Goal: Task Accomplishment & Management: Use online tool/utility

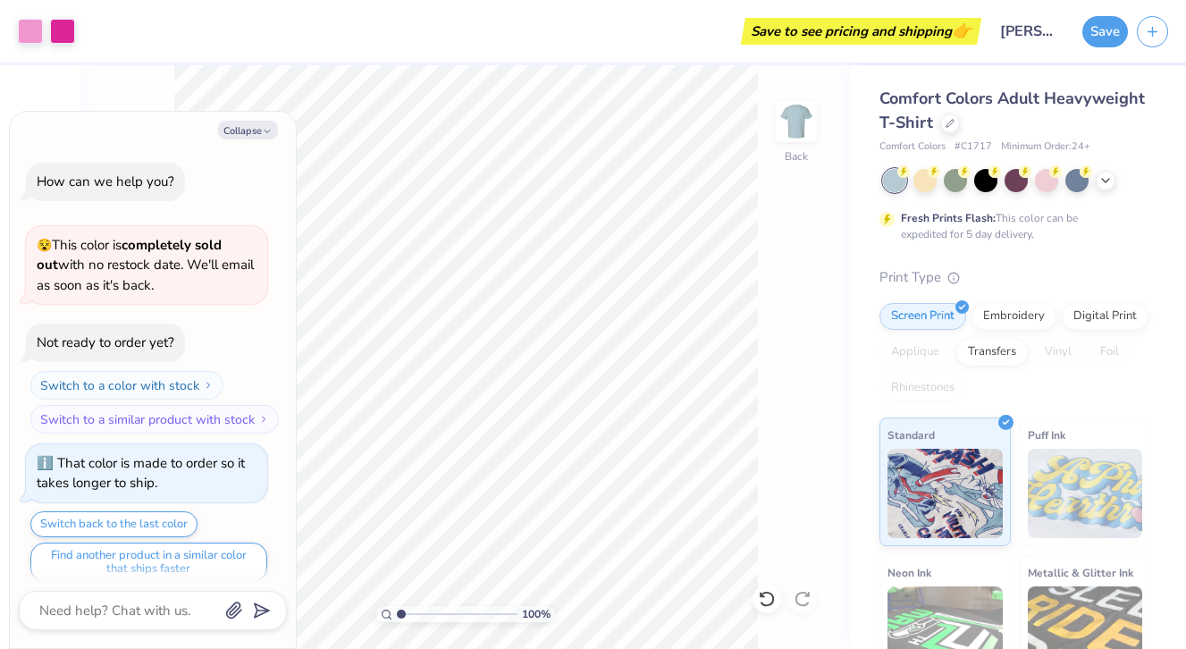
click at [250, 130] on button "Collapse" at bounding box center [248, 130] width 60 height 19
type textarea "x"
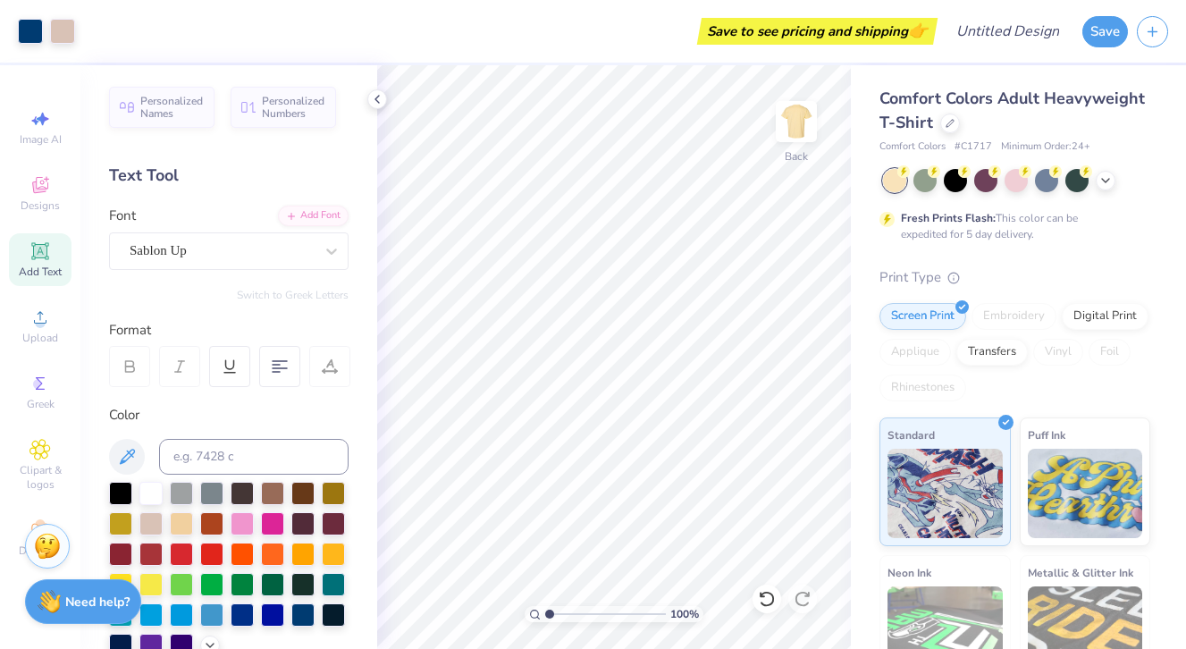
scroll to position [231, 0]
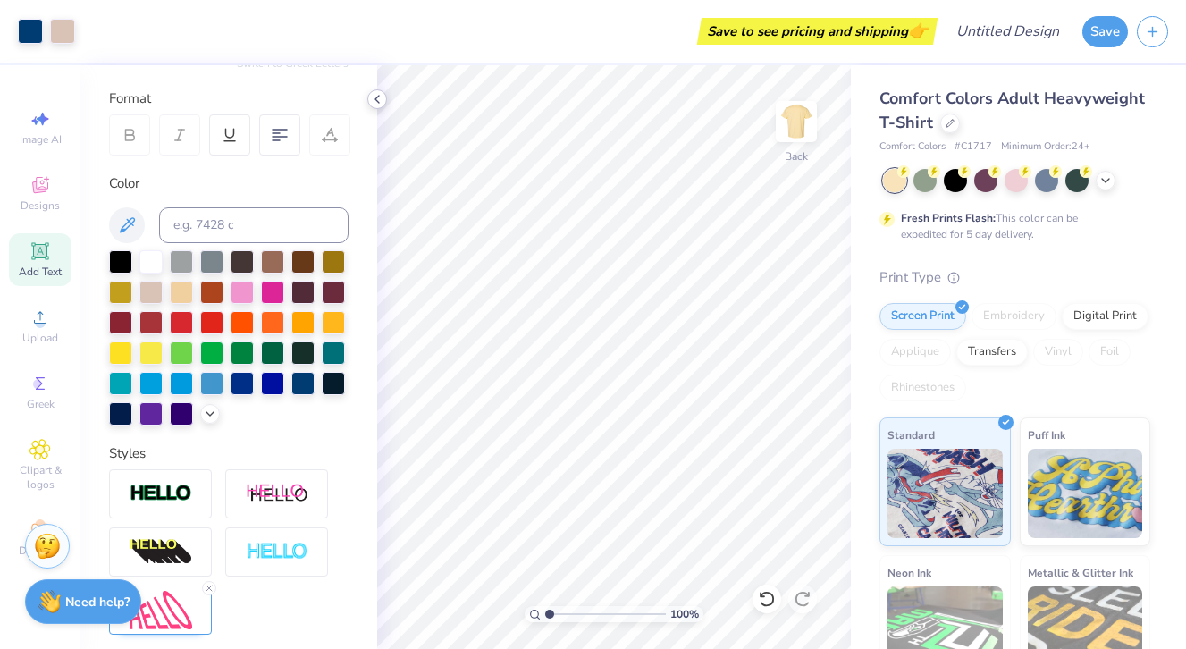
click at [381, 102] on icon at bounding box center [377, 99] width 14 height 14
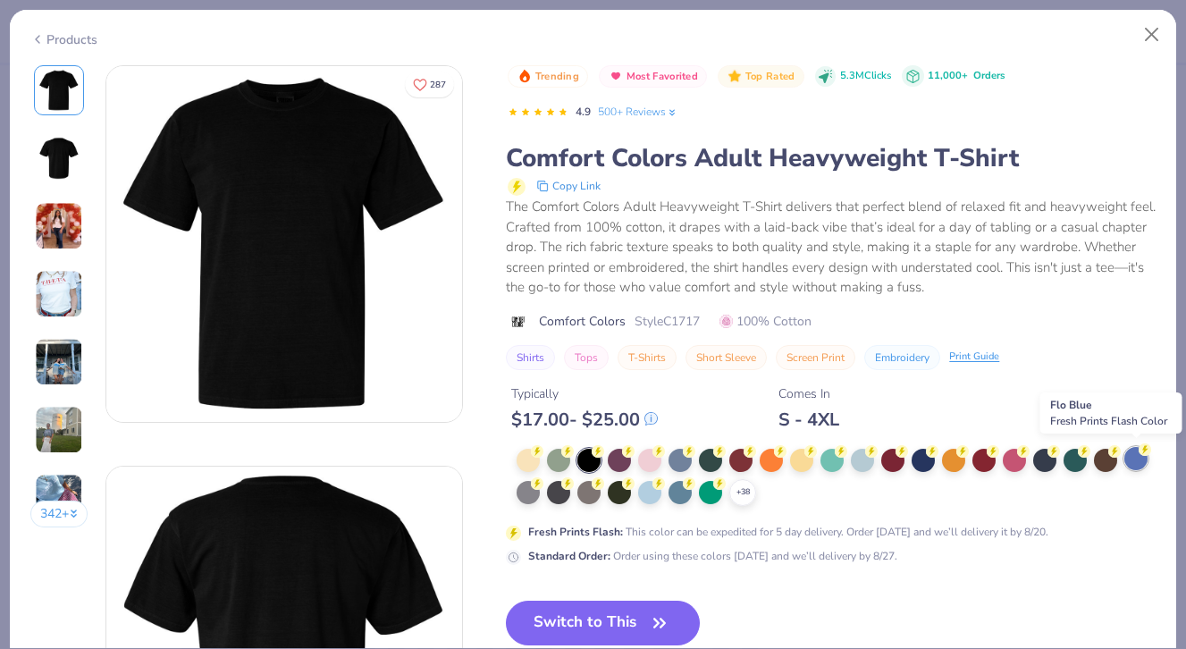
click at [1138, 458] on div at bounding box center [1135, 458] width 23 height 23
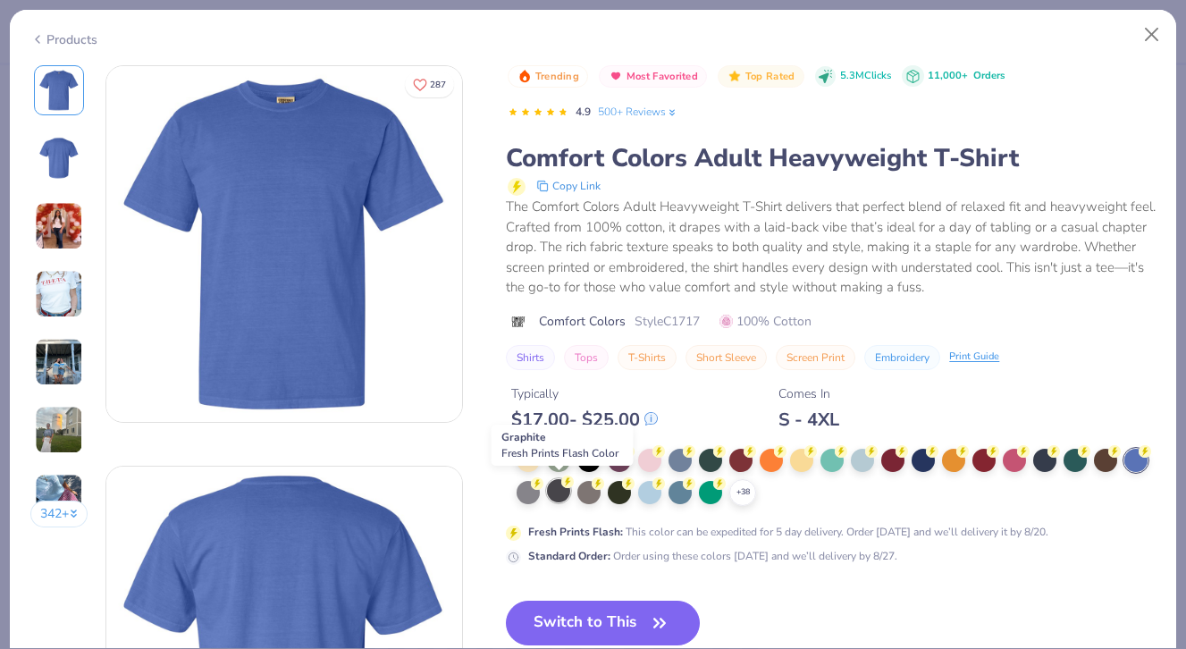
click at [557, 491] on div at bounding box center [558, 490] width 23 height 23
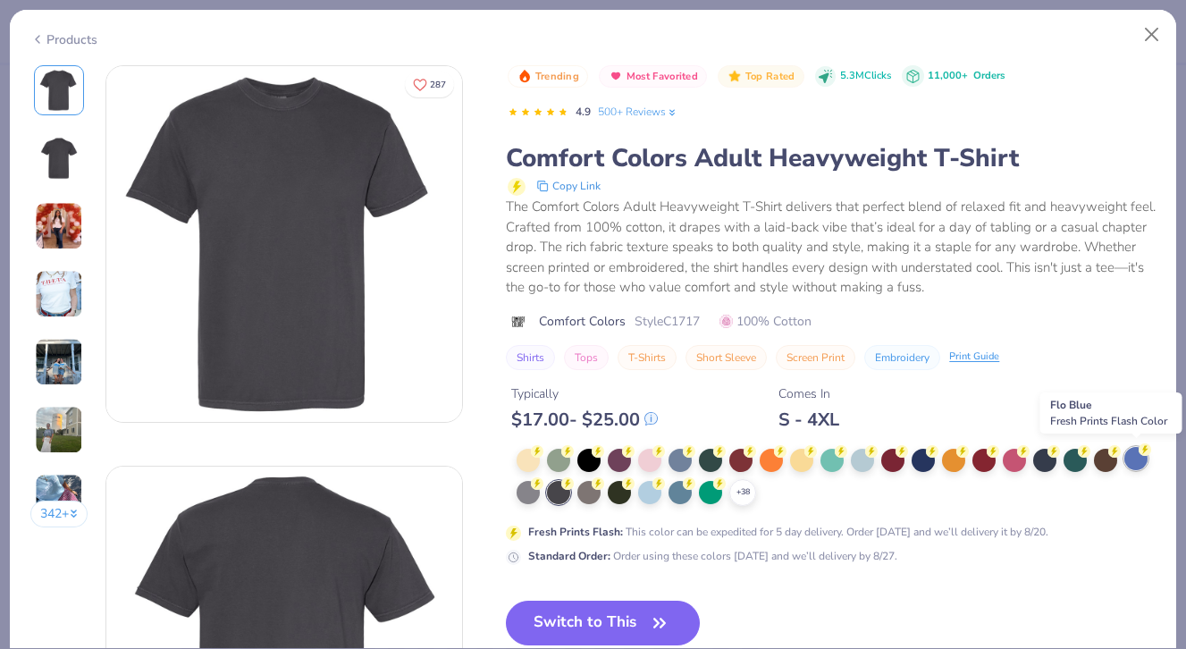
click at [1147, 454] on div at bounding box center [1135, 458] width 23 height 23
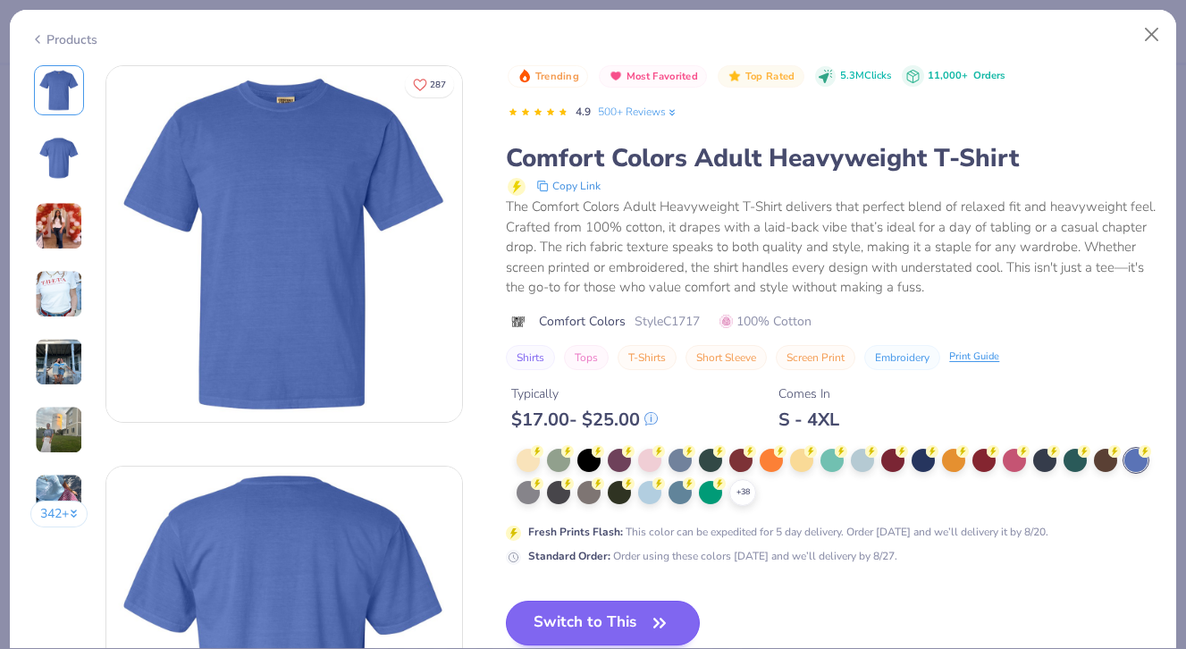
click at [608, 610] on button "Switch to This" at bounding box center [603, 622] width 194 height 45
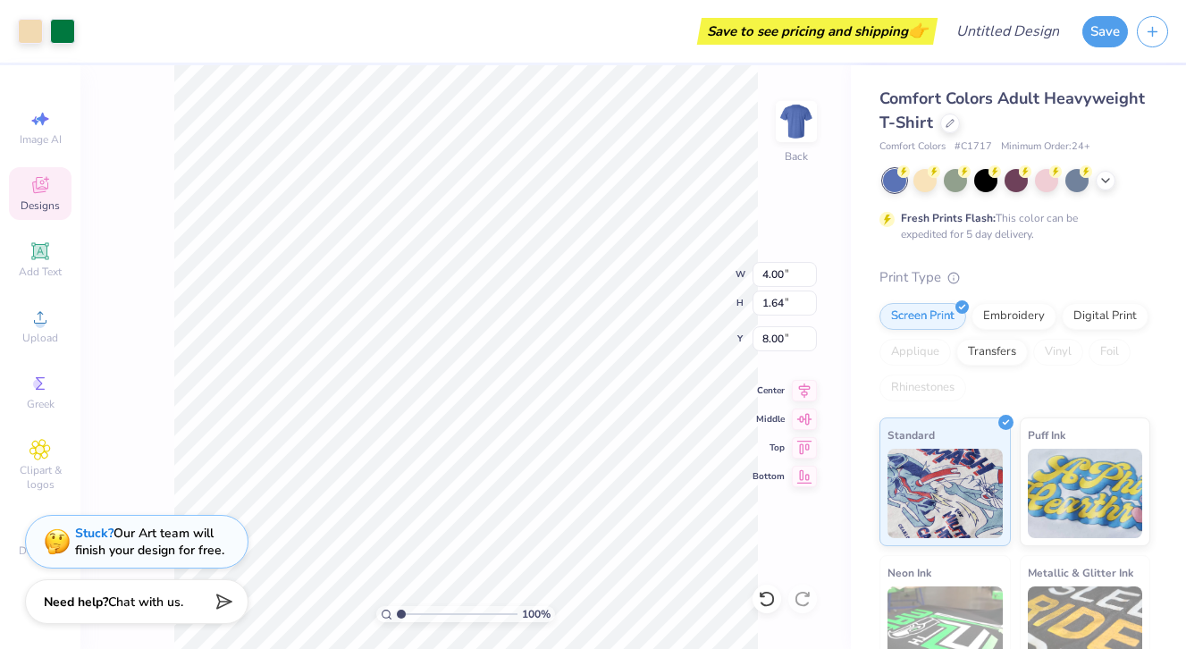
type input "7.95"
type input "3.25"
type input "3.36"
type input "11.01"
type input "4.51"
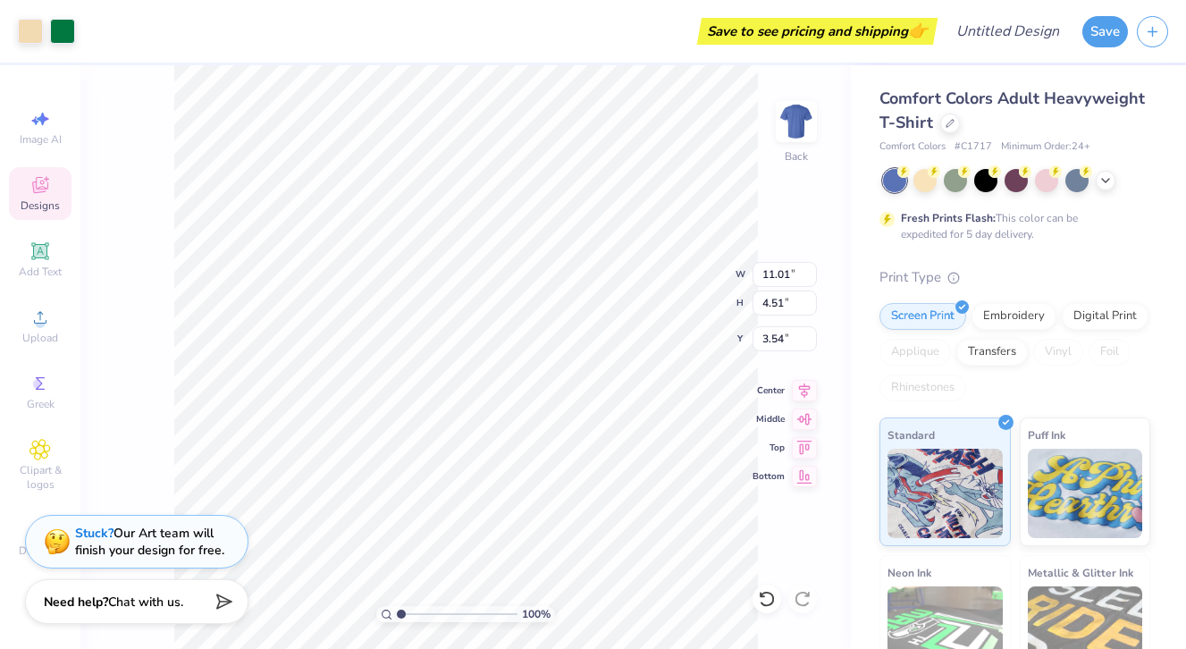
type input "3.49"
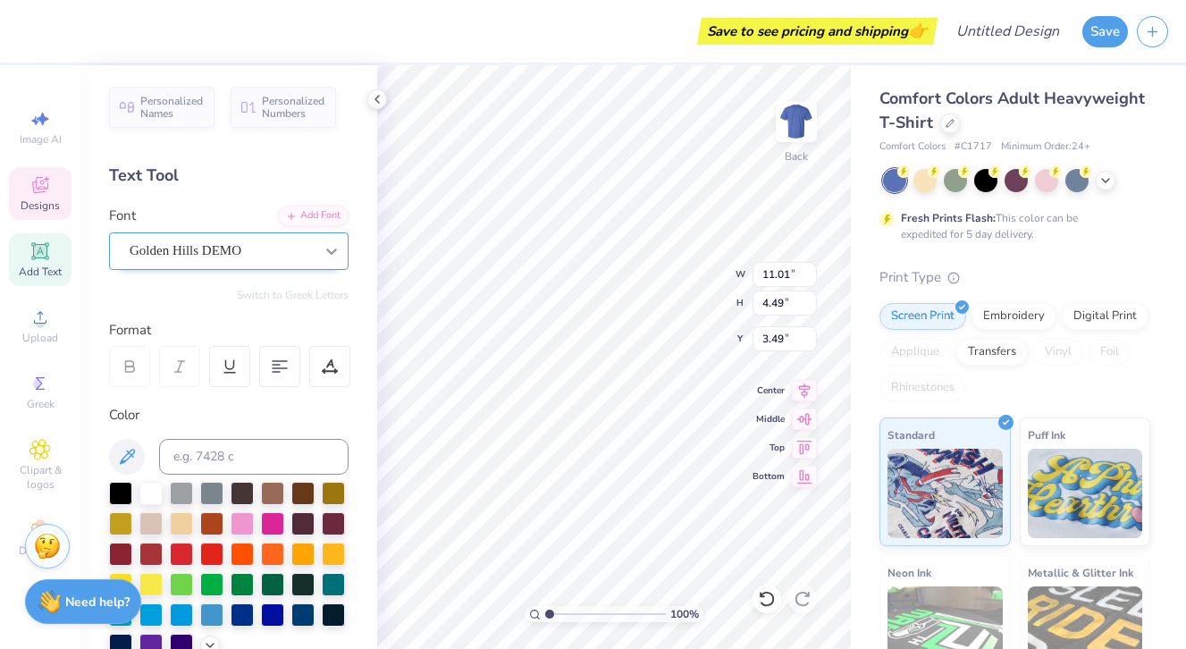
type textarea "P"
type textarea "YoungLife"
type input "3.66"
type input "5.01"
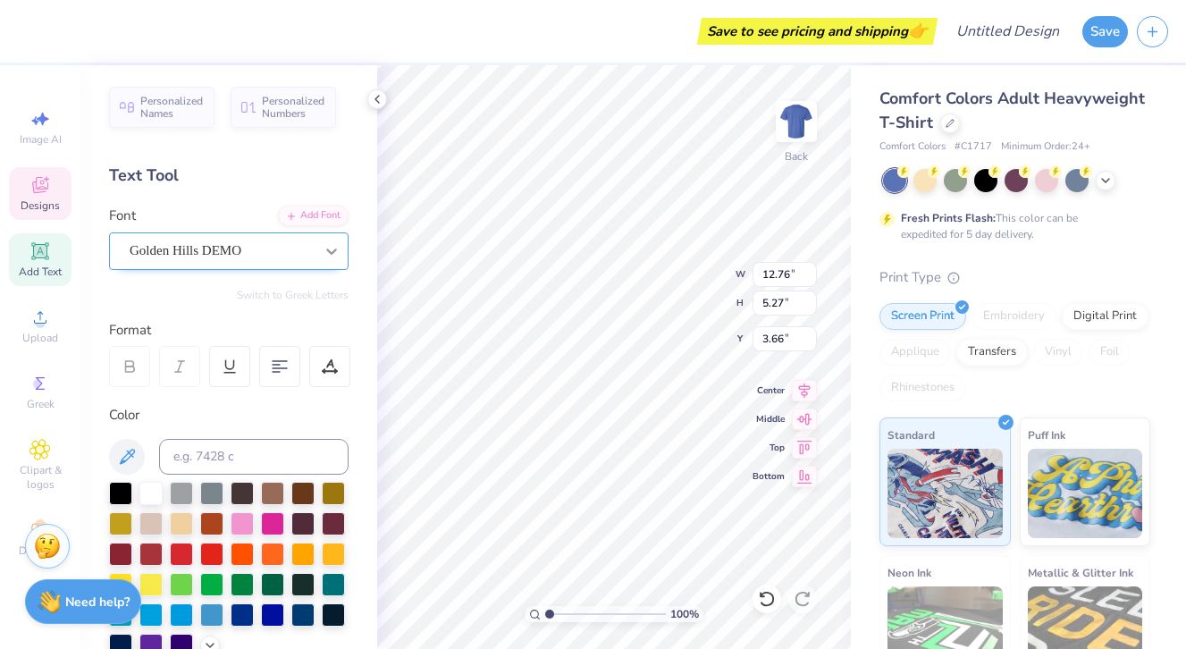
type input "1.70"
type input "7.14"
type input "2.90"
type input "0.55"
type input "7.72"
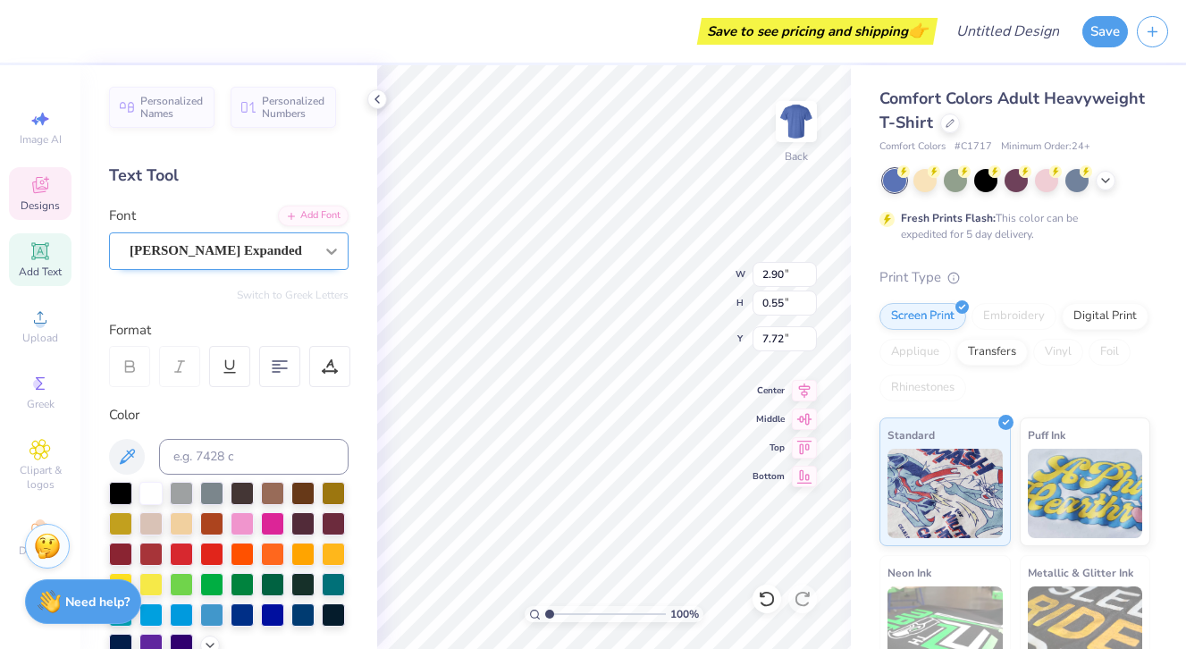
scroll to position [0, 1]
type textarea "Wade"
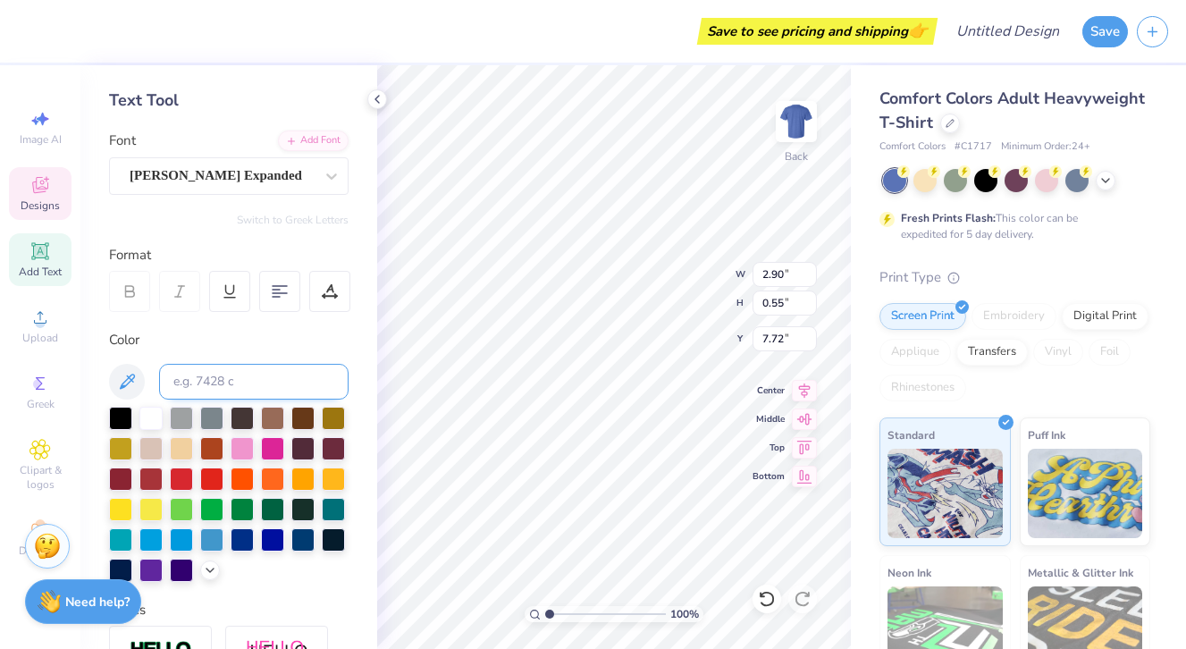
scroll to position [88, 0]
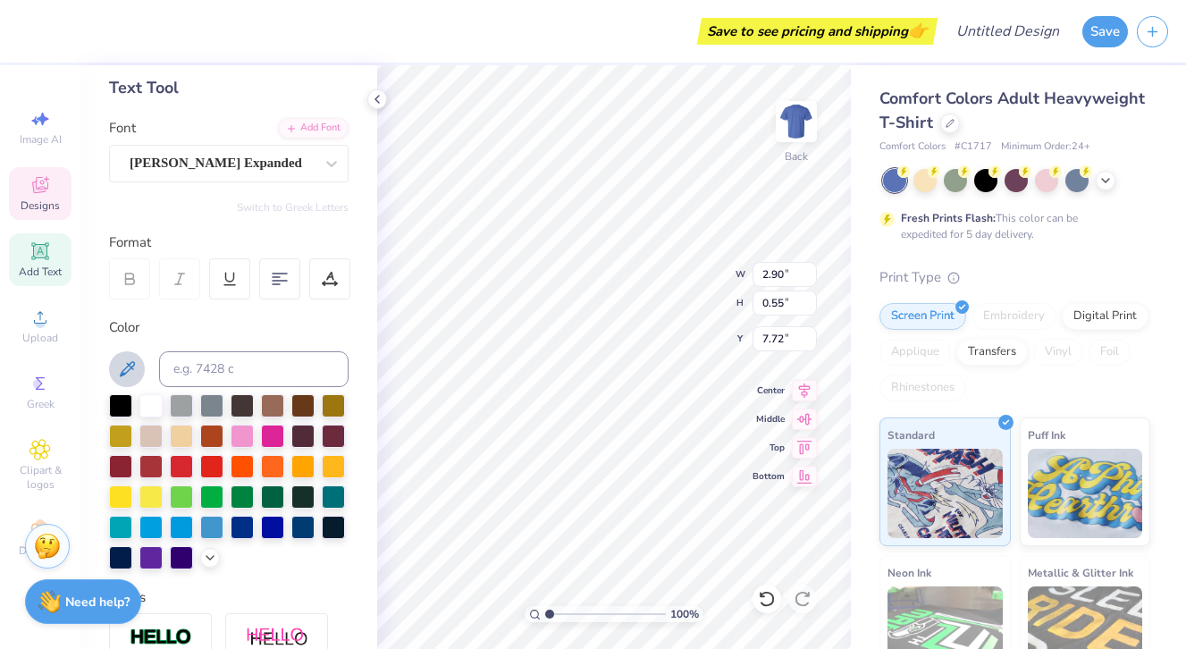
click at [137, 372] on button at bounding box center [127, 369] width 36 height 36
type input "3.24"
type input "0.52"
type input "7.73"
click at [129, 370] on icon at bounding box center [126, 368] width 21 height 21
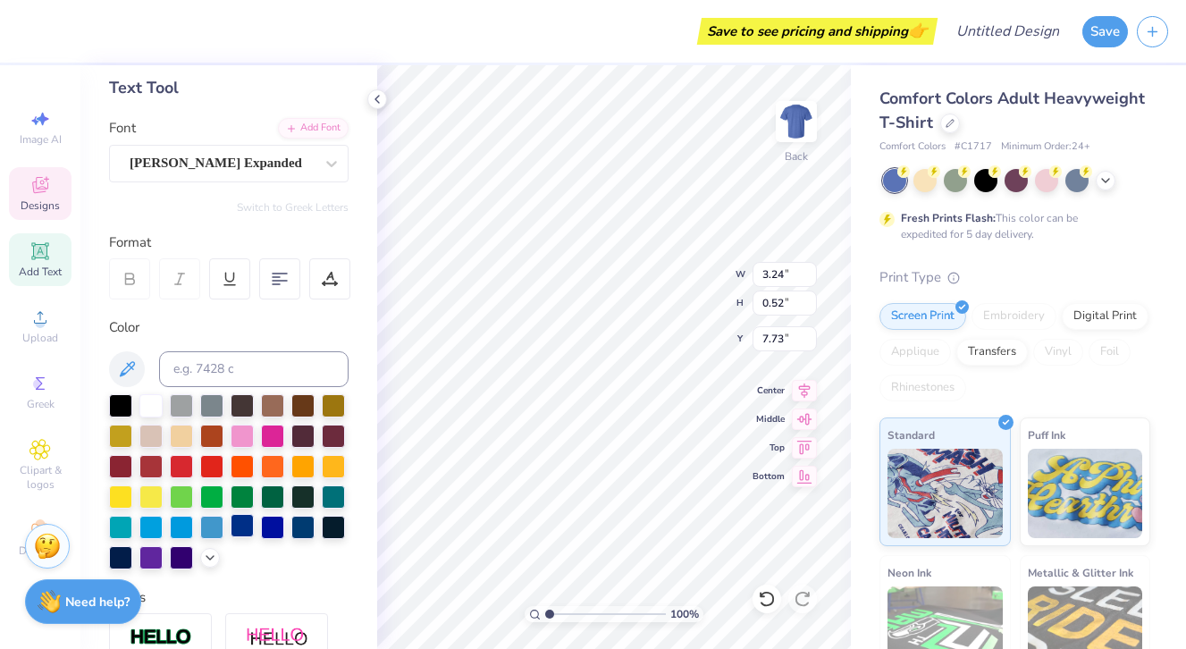
click at [231, 535] on div at bounding box center [242, 525] width 23 height 23
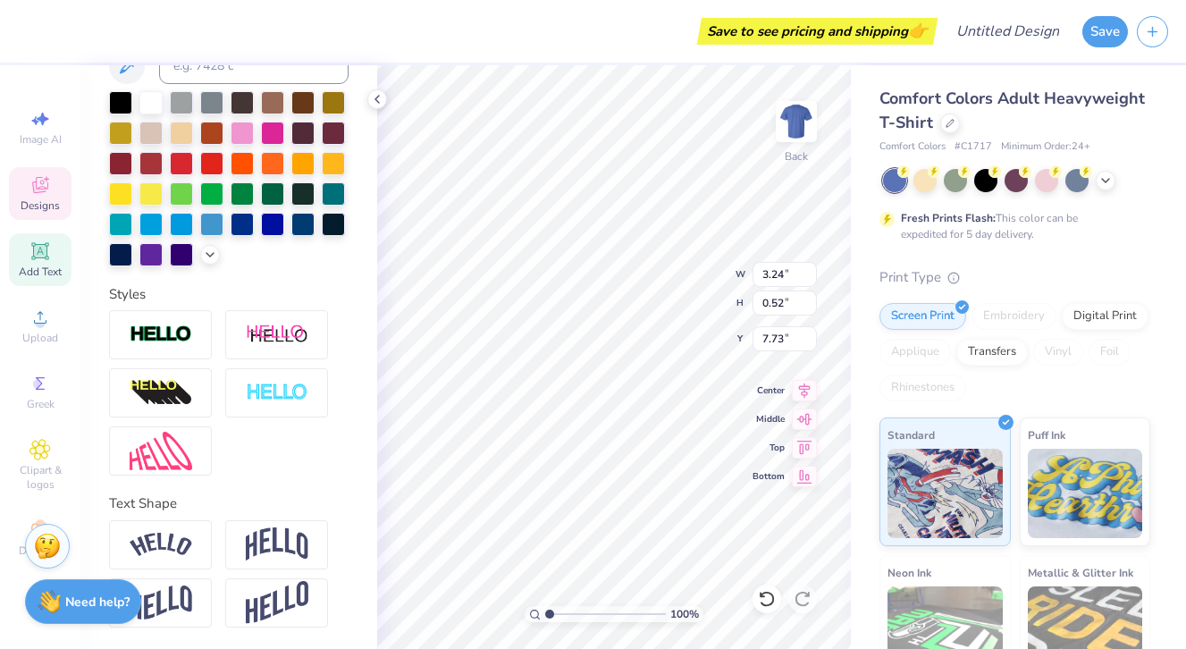
scroll to position [390, 0]
click at [215, 222] on div at bounding box center [211, 222] width 23 height 23
click at [186, 223] on div at bounding box center [181, 222] width 23 height 23
click at [303, 226] on div at bounding box center [302, 222] width 23 height 23
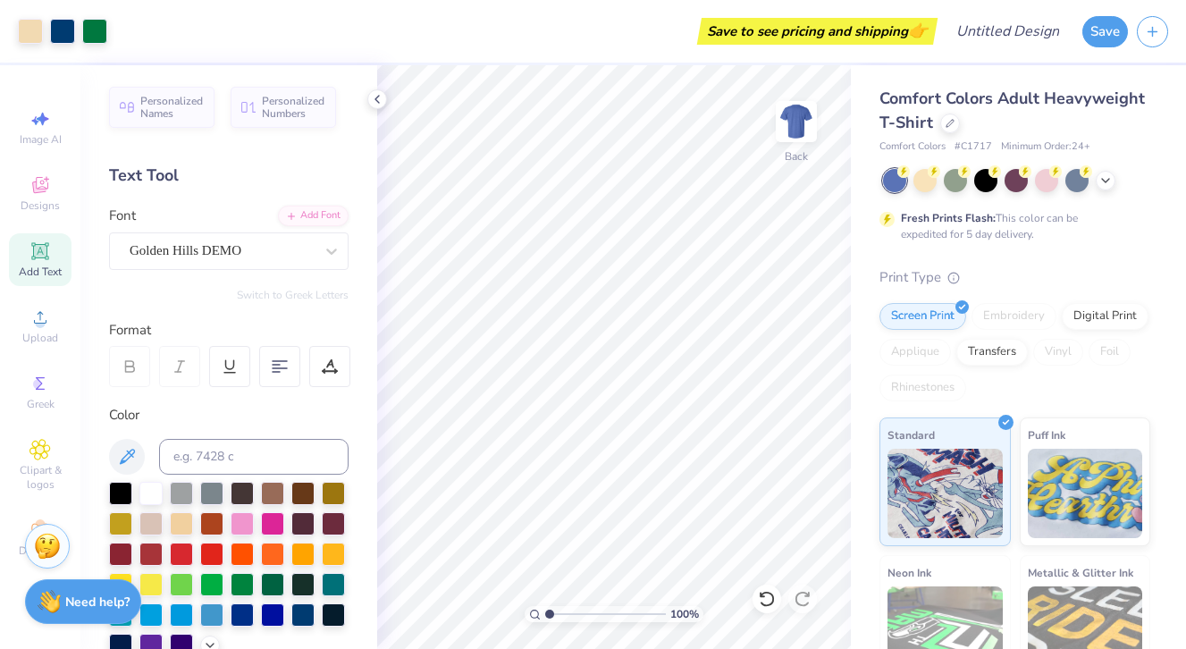
scroll to position [0, 0]
click at [381, 101] on icon at bounding box center [377, 99] width 14 height 14
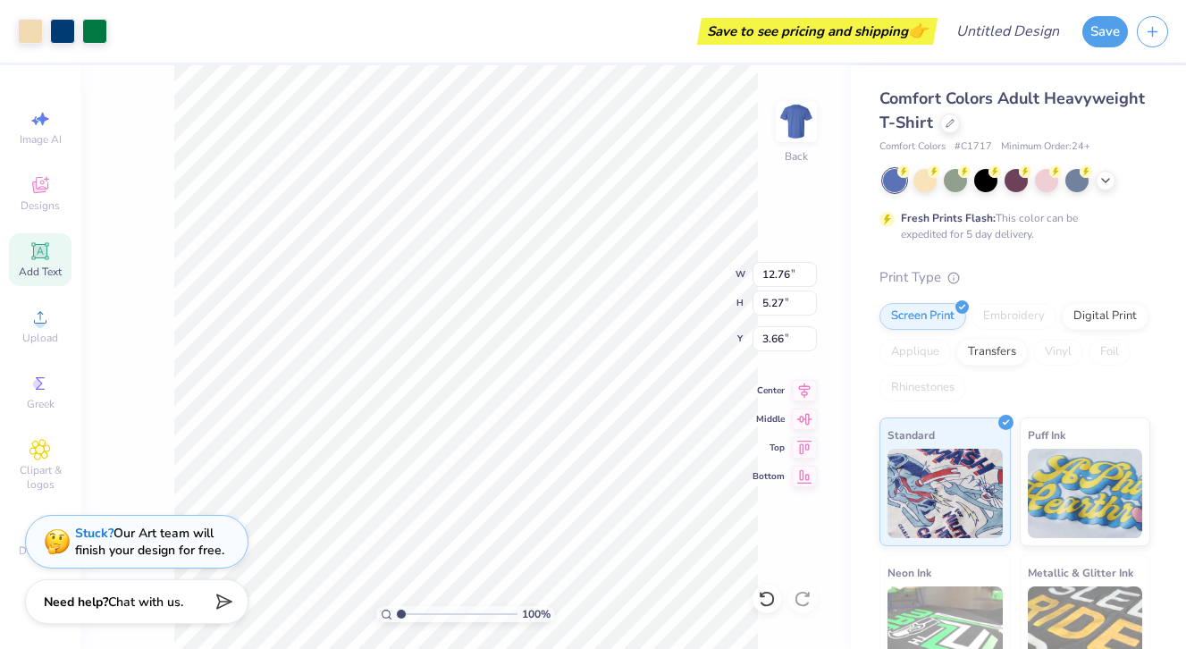
type input "4.03"
type input "11.43"
type input "4.72"
type input "3.49"
type input "2.90"
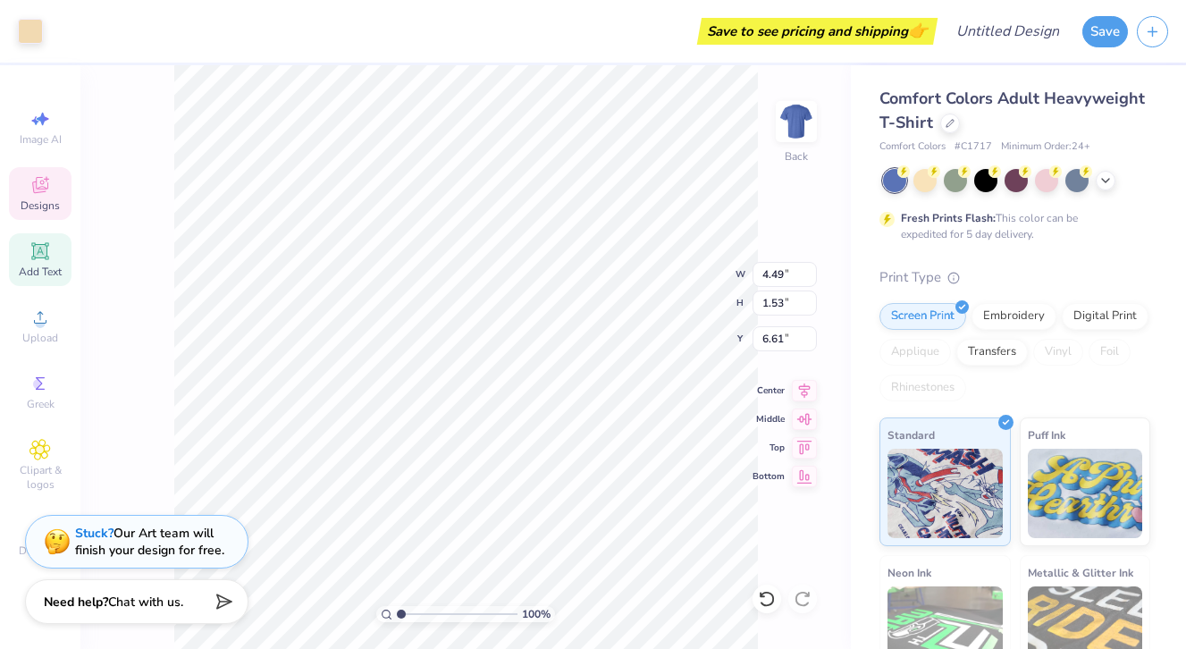
type input "0.47"
type input "7.14"
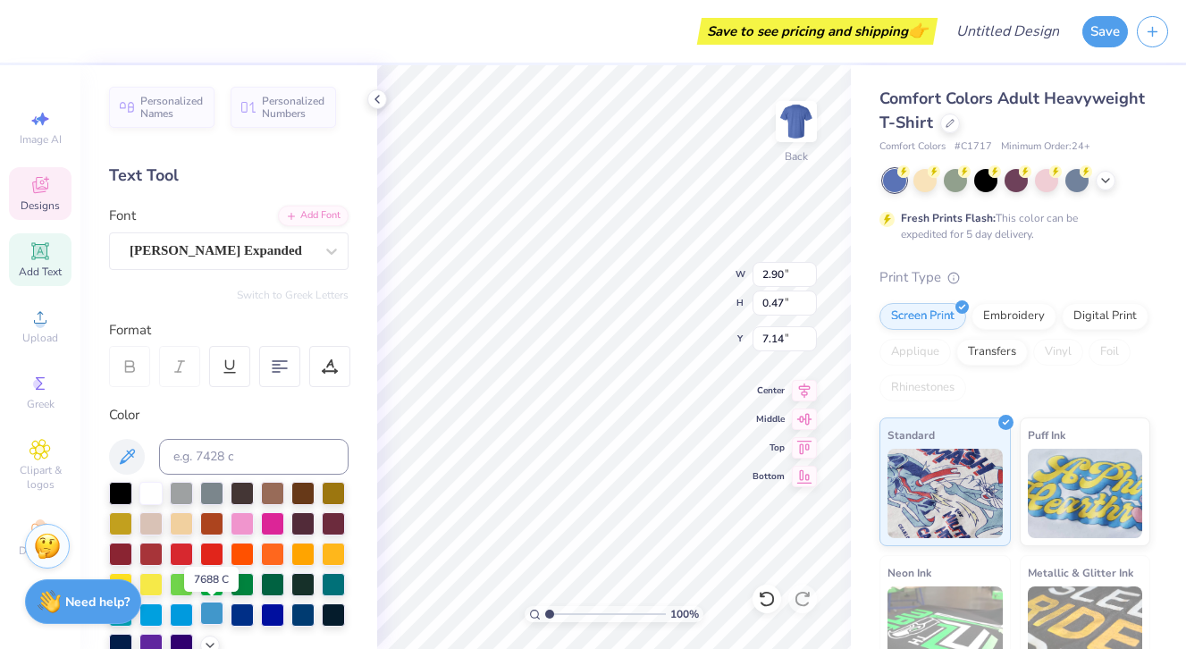
click at [202, 621] on div at bounding box center [211, 612] width 23 height 23
click at [187, 617] on div at bounding box center [181, 612] width 23 height 23
click at [155, 613] on div at bounding box center [150, 612] width 23 height 23
click at [128, 624] on div at bounding box center [120, 612] width 23 height 23
click at [303, 618] on div at bounding box center [302, 612] width 23 height 23
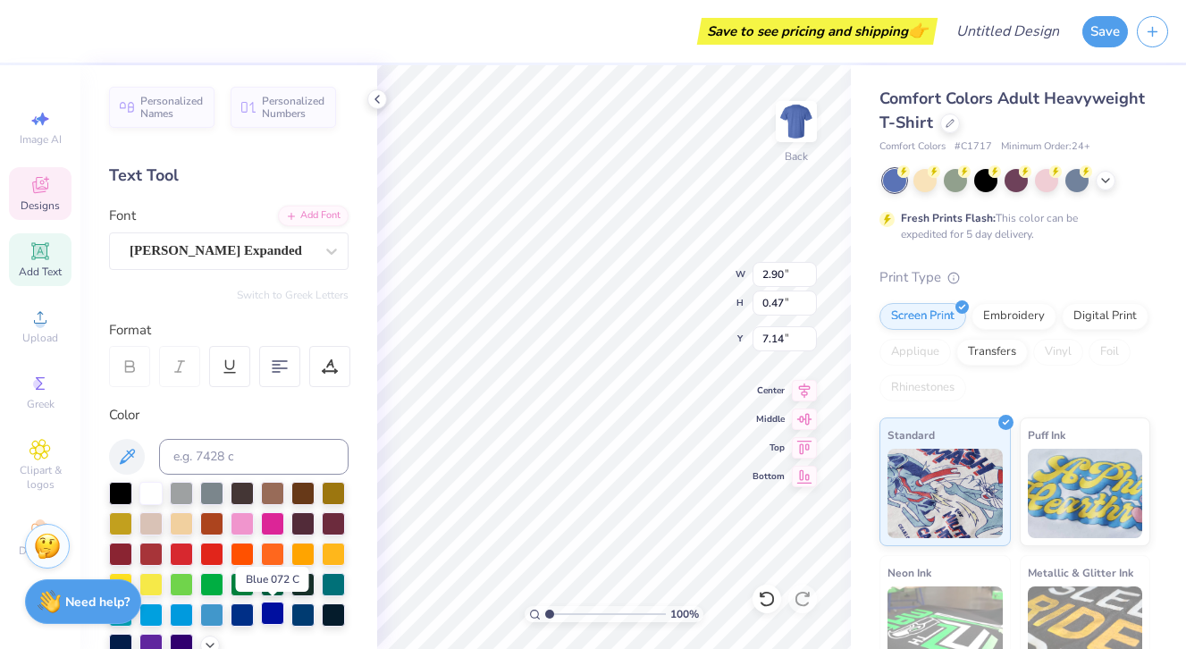
click at [274, 618] on div at bounding box center [272, 612] width 23 height 23
click at [234, 609] on div at bounding box center [242, 612] width 23 height 23
click at [1073, 183] on div at bounding box center [1076, 178] width 23 height 23
click at [274, 554] on div at bounding box center [272, 552] width 23 height 23
click at [301, 549] on div at bounding box center [302, 552] width 23 height 23
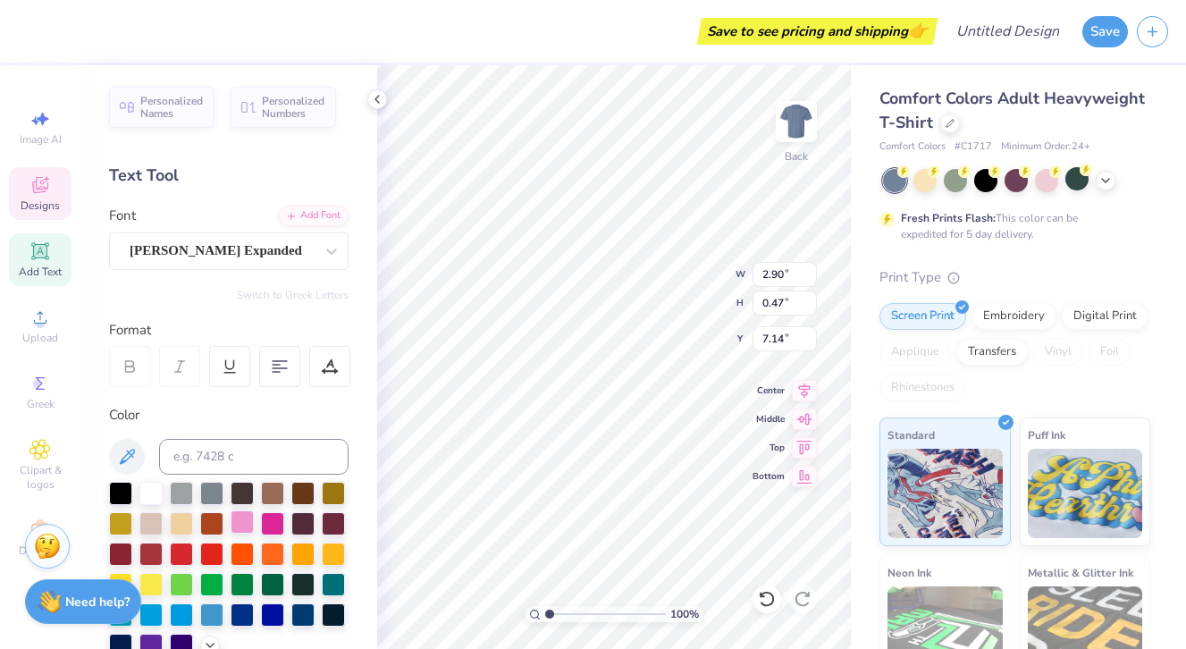
click at [243, 528] on div at bounding box center [242, 521] width 23 height 23
click at [281, 612] on div at bounding box center [272, 612] width 23 height 23
click at [306, 617] on div at bounding box center [302, 612] width 23 height 23
click at [219, 617] on div at bounding box center [211, 612] width 23 height 23
click at [245, 617] on div at bounding box center [242, 612] width 23 height 23
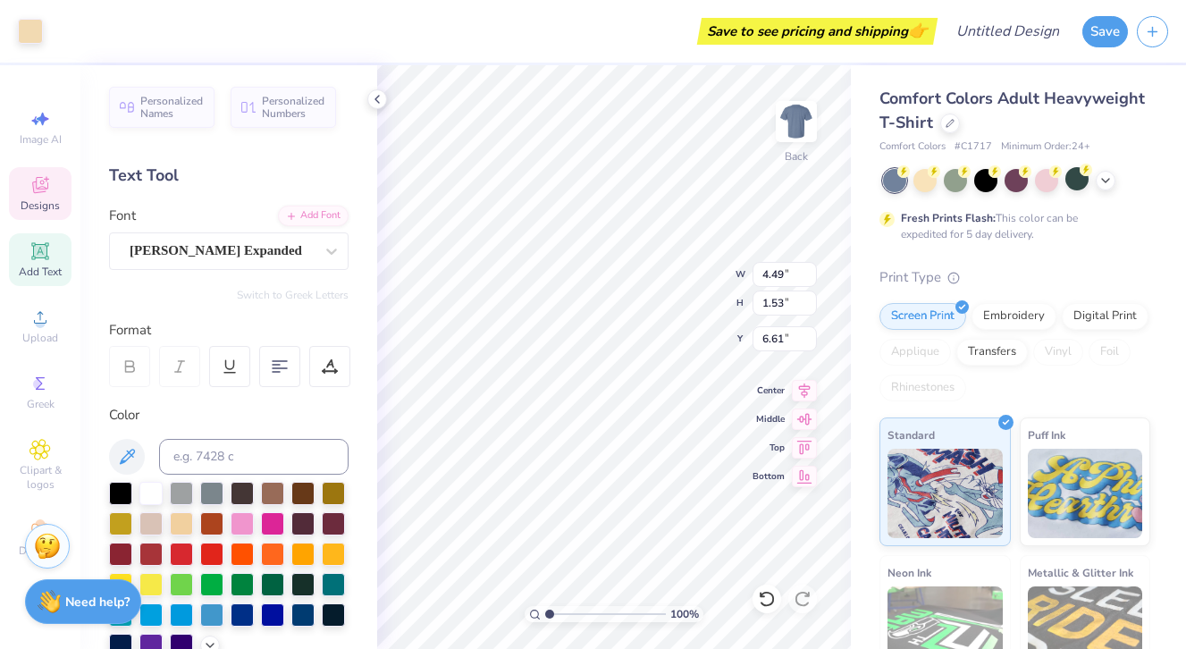
type input "2.90"
type input "0.47"
type input "7.14"
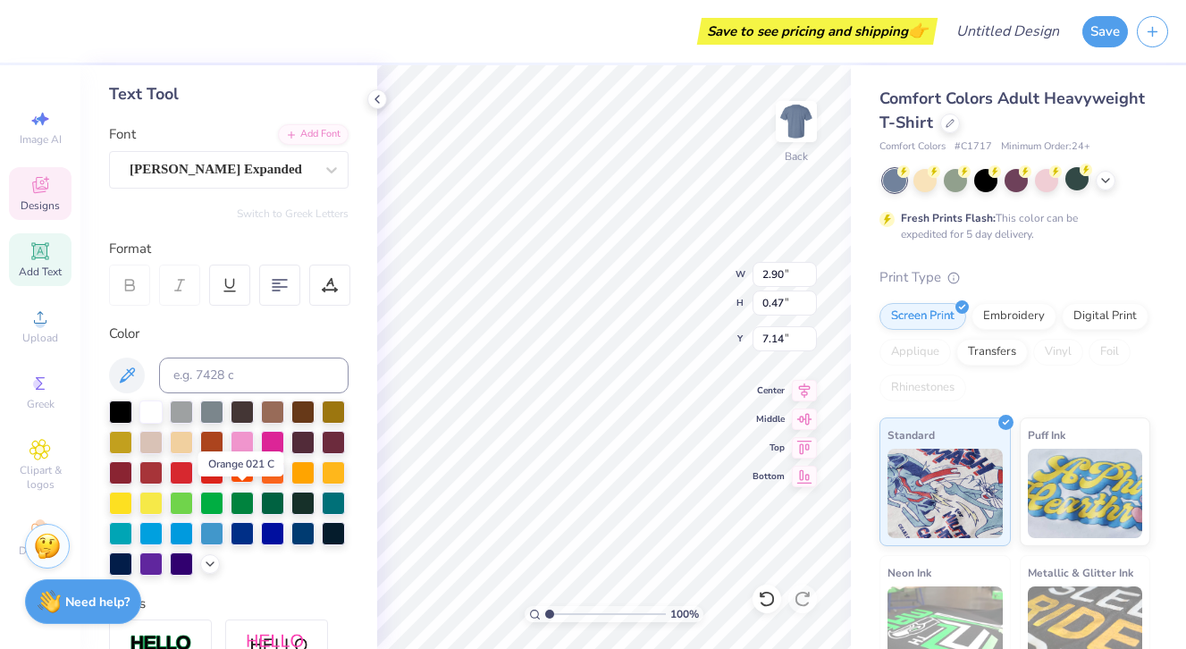
scroll to position [128, 0]
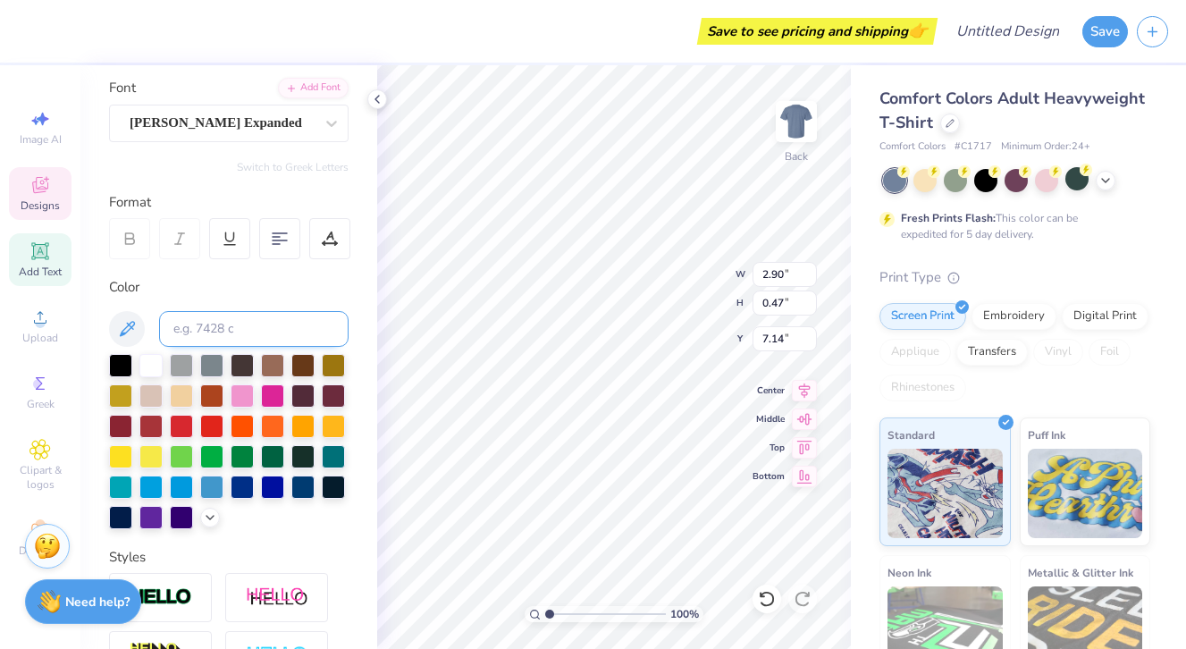
click at [312, 335] on input at bounding box center [253, 329] width 189 height 36
click at [174, 328] on input "C1717" at bounding box center [253, 329] width 189 height 36
type input "#C1717"
click at [244, 302] on div "Color #C1717" at bounding box center [228, 403] width 239 height 252
click at [244, 318] on input "#C1717" at bounding box center [253, 329] width 189 height 36
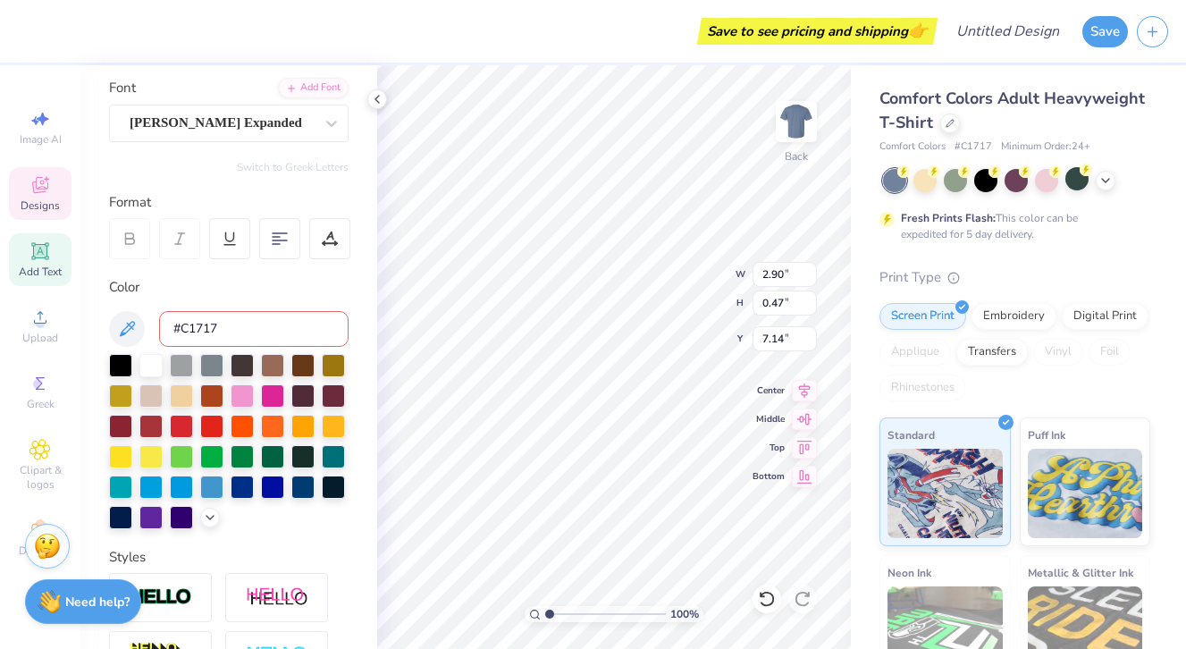
click at [244, 318] on input "#C1717" at bounding box center [253, 329] width 189 height 36
click at [978, 145] on span "# C1717" at bounding box center [973, 146] width 38 height 15
click at [302, 488] on div at bounding box center [302, 485] width 23 height 23
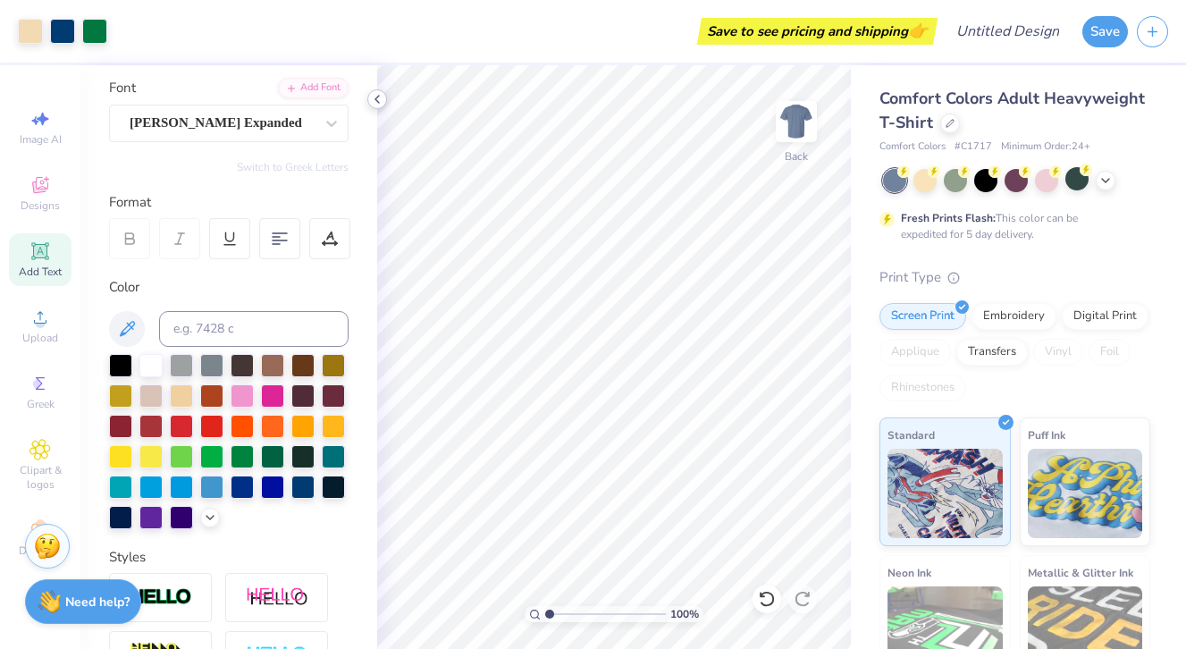
click at [382, 90] on div at bounding box center [377, 99] width 20 height 20
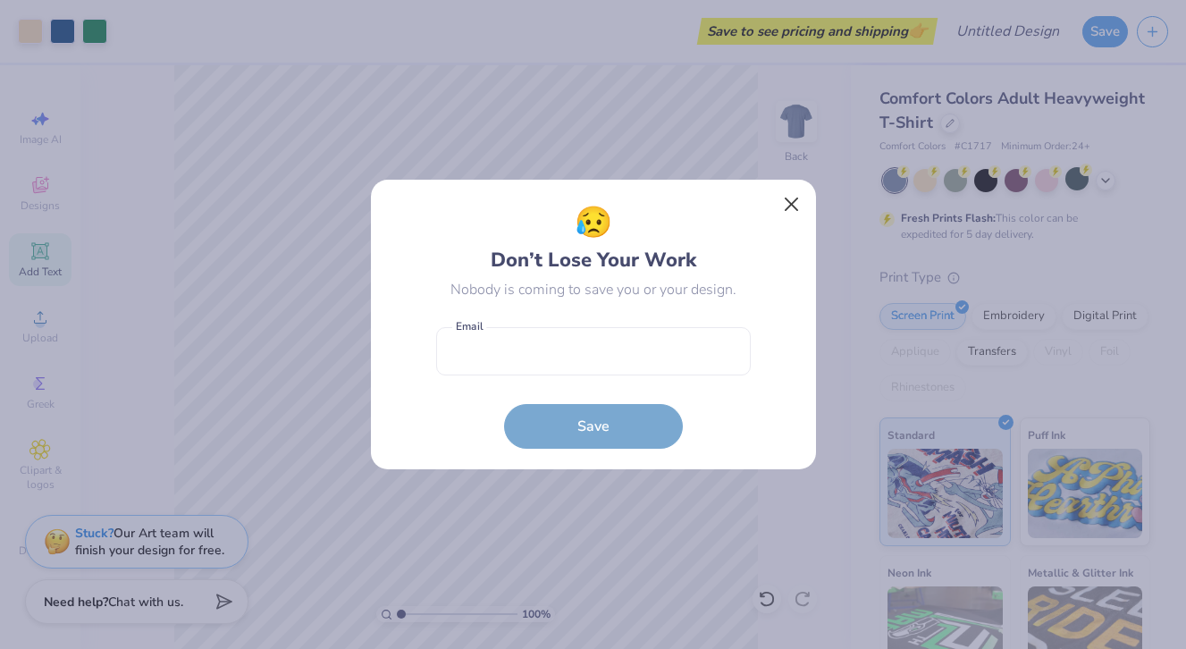
click at [786, 211] on button "Close" at bounding box center [791, 205] width 34 height 34
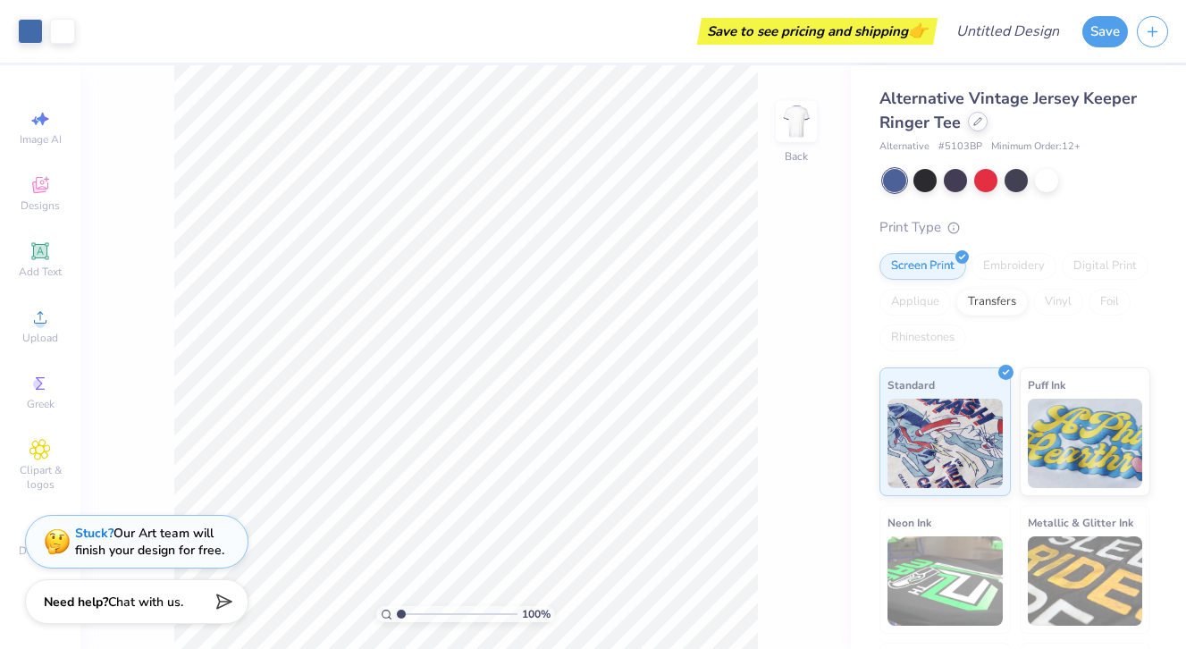
click at [974, 127] on div at bounding box center [978, 122] width 20 height 20
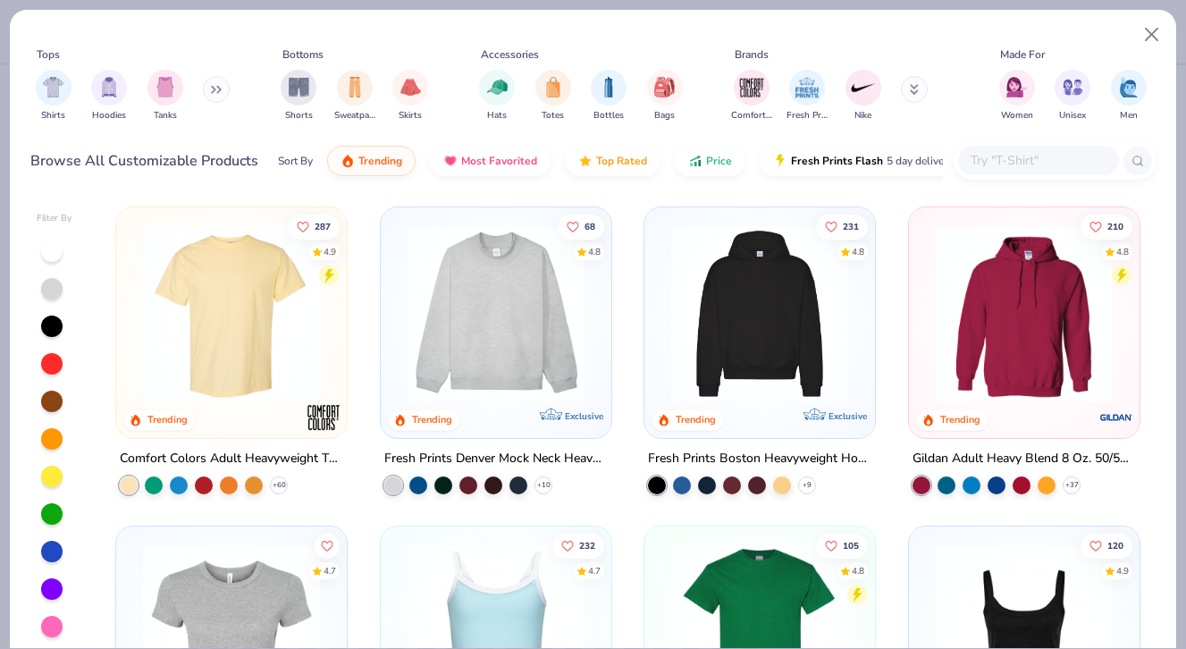
click at [217, 390] on img at bounding box center [231, 313] width 195 height 177
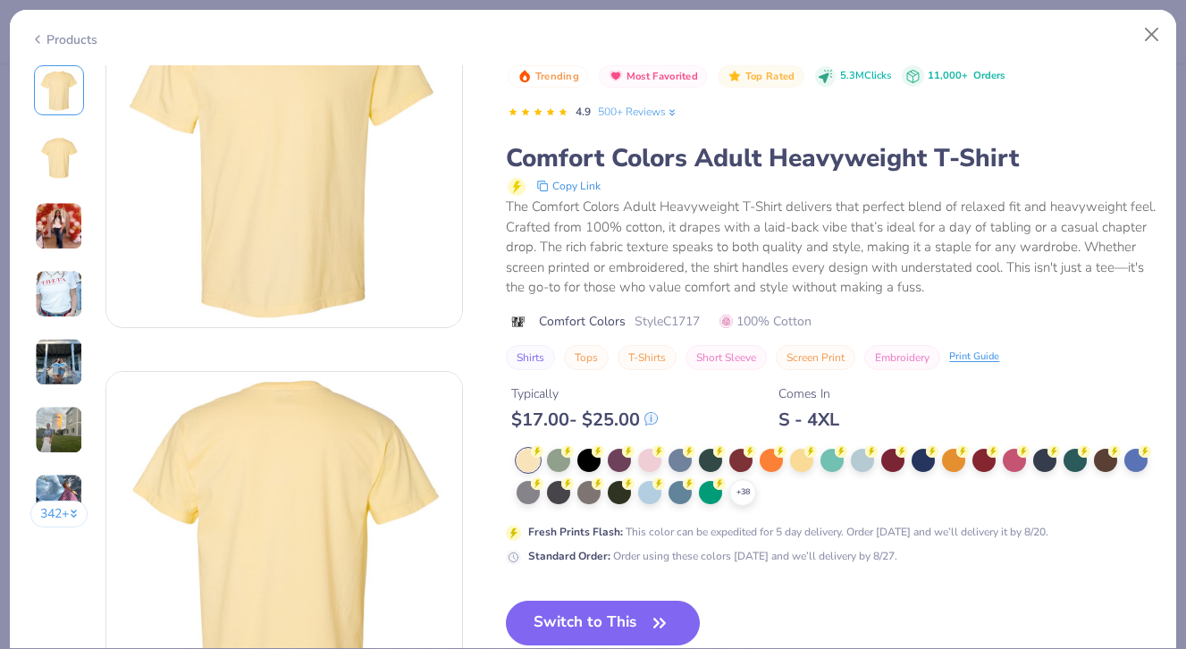
scroll to position [98, 0]
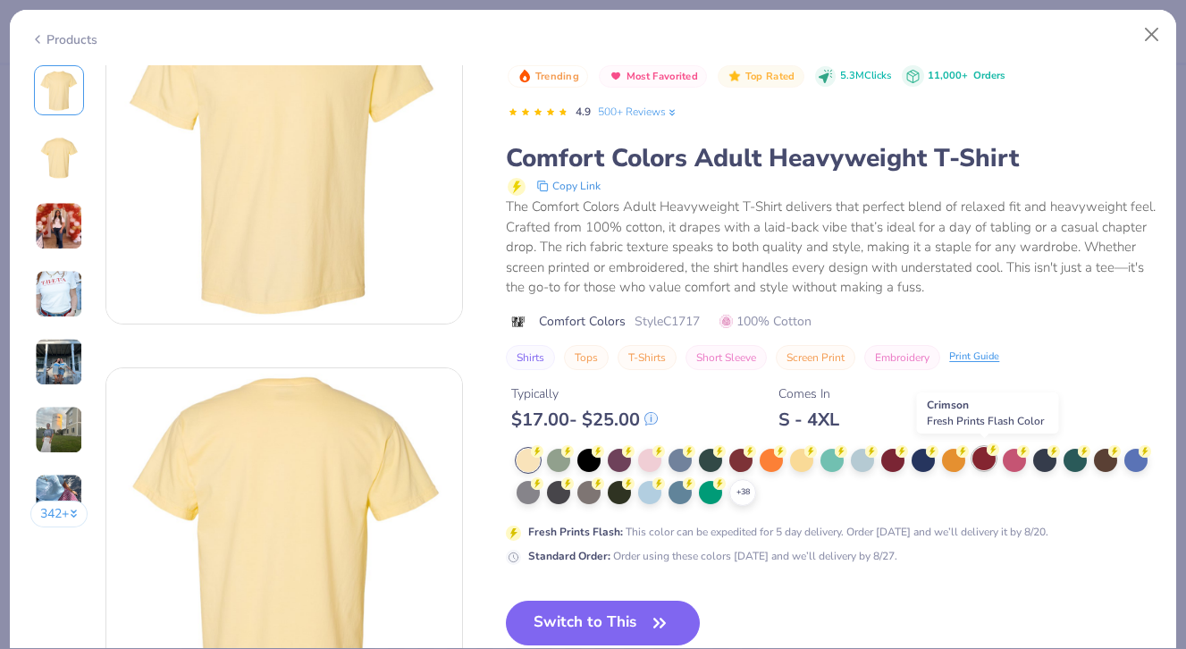
click at [991, 457] on div at bounding box center [983, 458] width 23 height 23
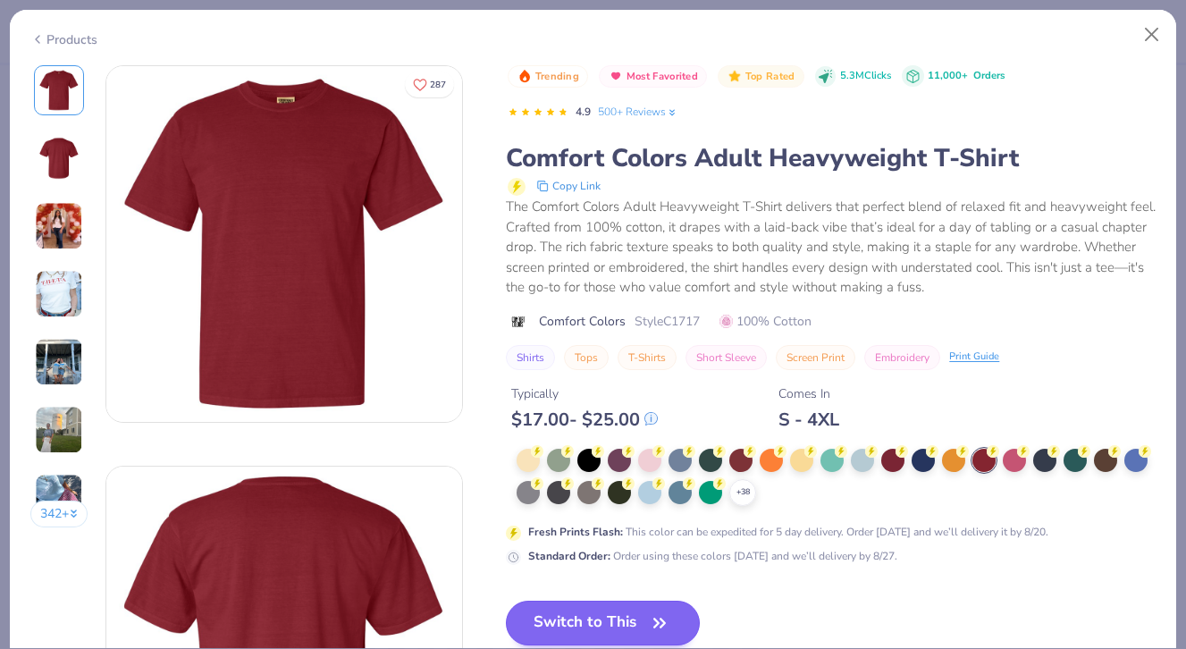
click at [585, 617] on button "Switch to This" at bounding box center [603, 622] width 194 height 45
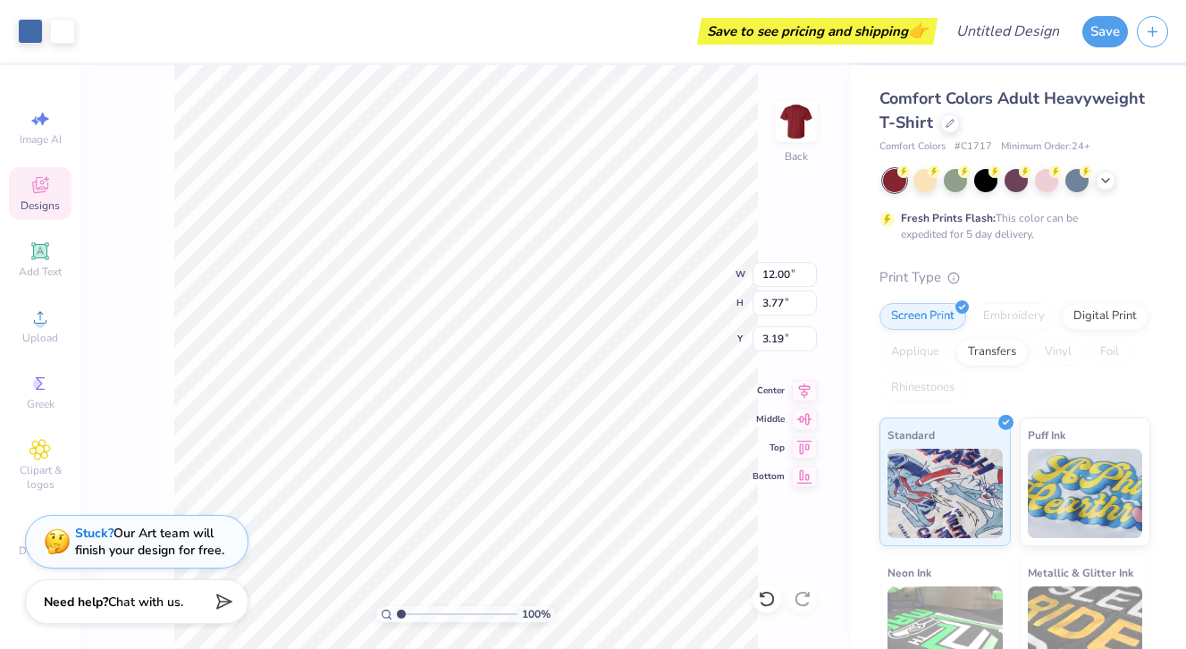
type input "3.24"
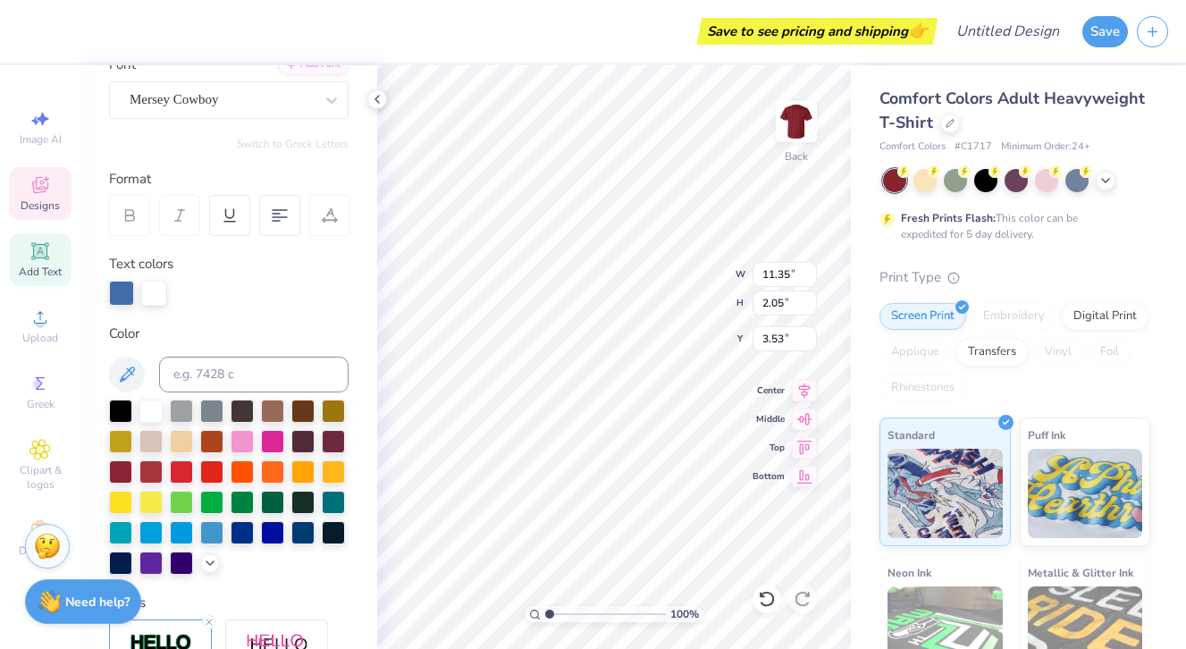
scroll to position [184, 0]
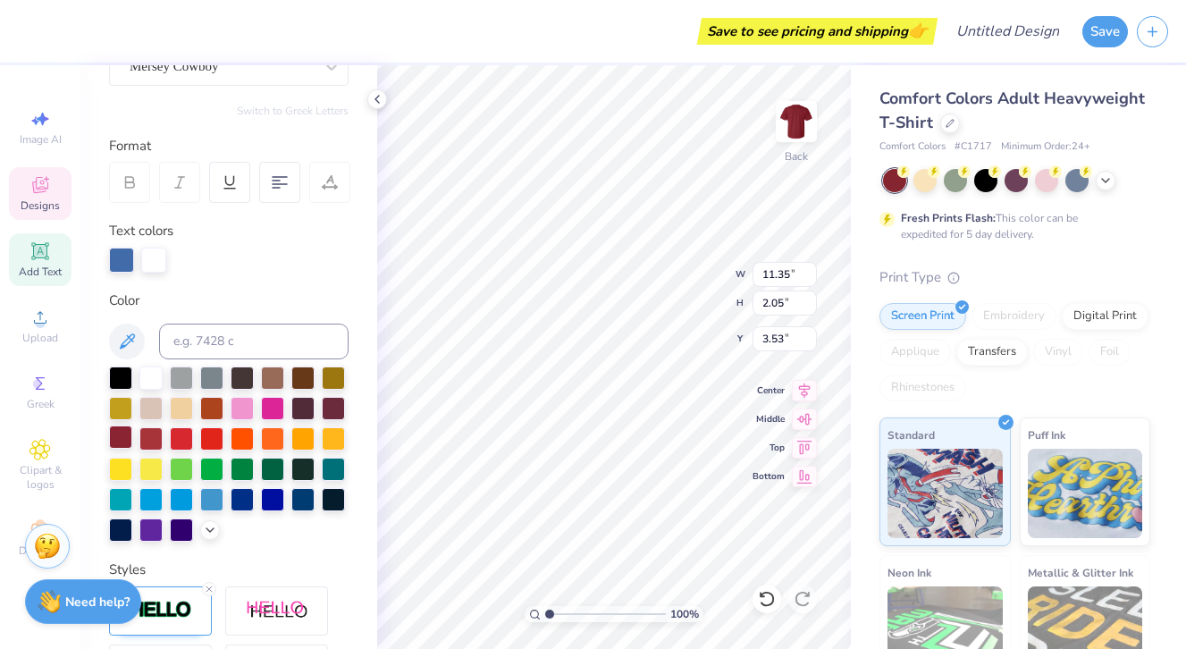
click at [118, 440] on div at bounding box center [120, 436] width 23 height 23
click at [156, 439] on div at bounding box center [150, 436] width 23 height 23
click at [128, 443] on div at bounding box center [120, 436] width 23 height 23
click at [200, 415] on div at bounding box center [211, 406] width 23 height 23
click at [189, 415] on div at bounding box center [181, 406] width 23 height 23
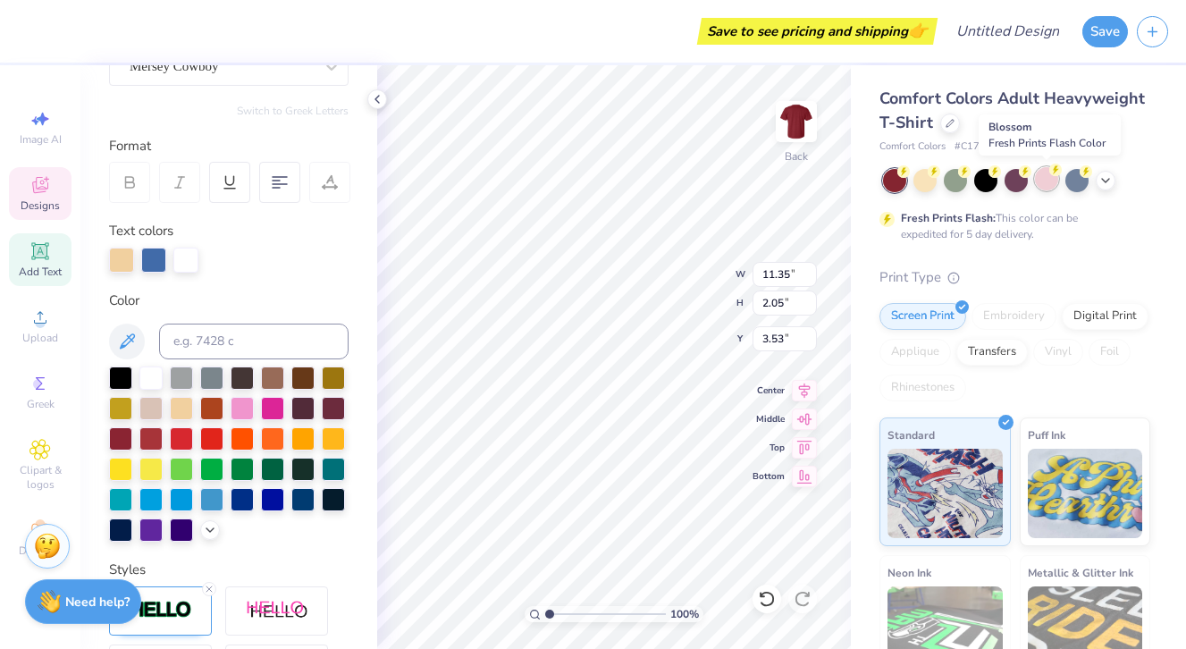
click at [1049, 185] on div at bounding box center [1046, 178] width 23 height 23
type textarea "p"
type textarea "Young Life"
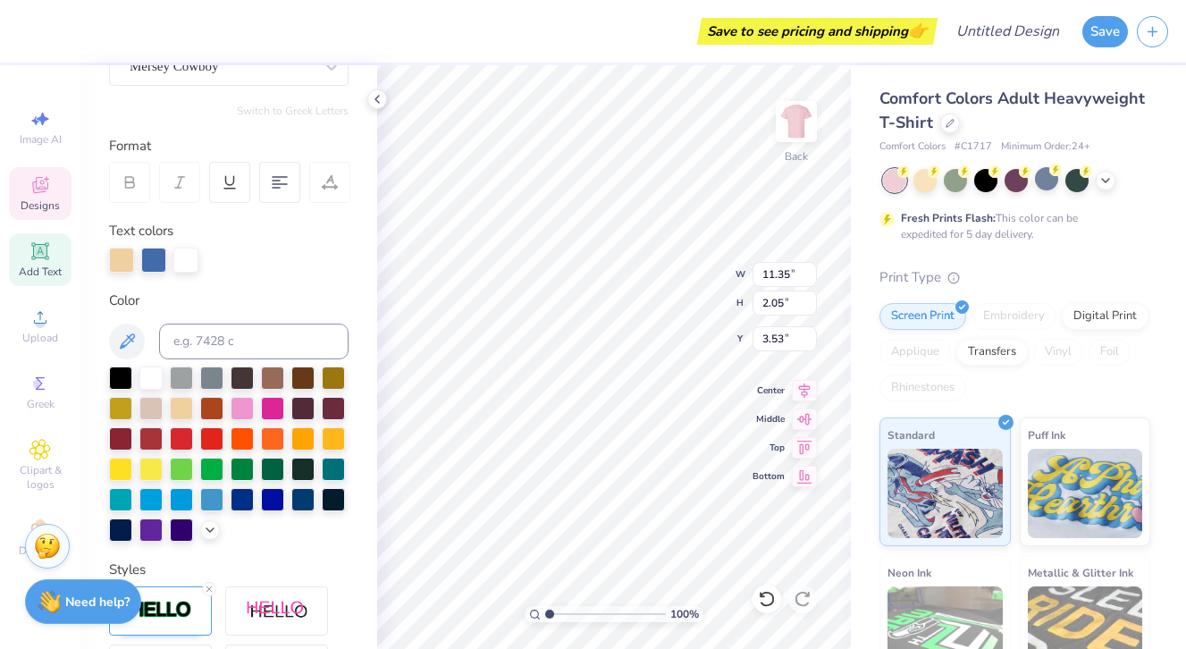
scroll to position [0, 3]
type input "9.37"
type input "1.40"
type input "5.20"
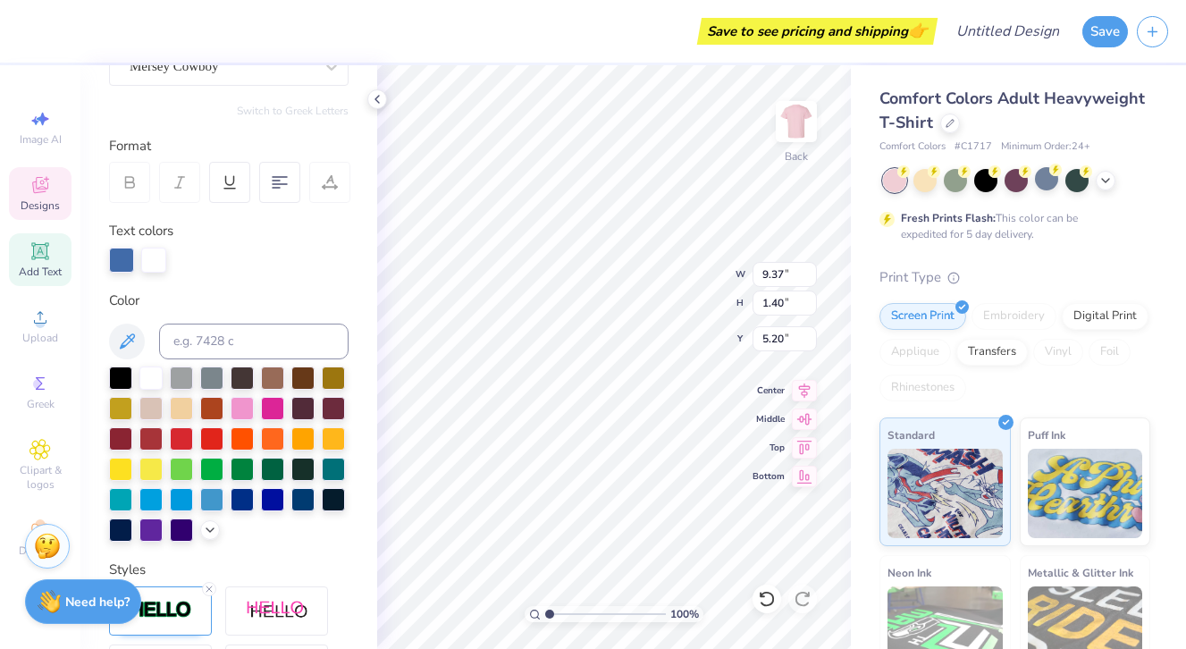
type textarea "s"
type textarea "Wade Hampton"
click at [243, 404] on div at bounding box center [242, 406] width 23 height 23
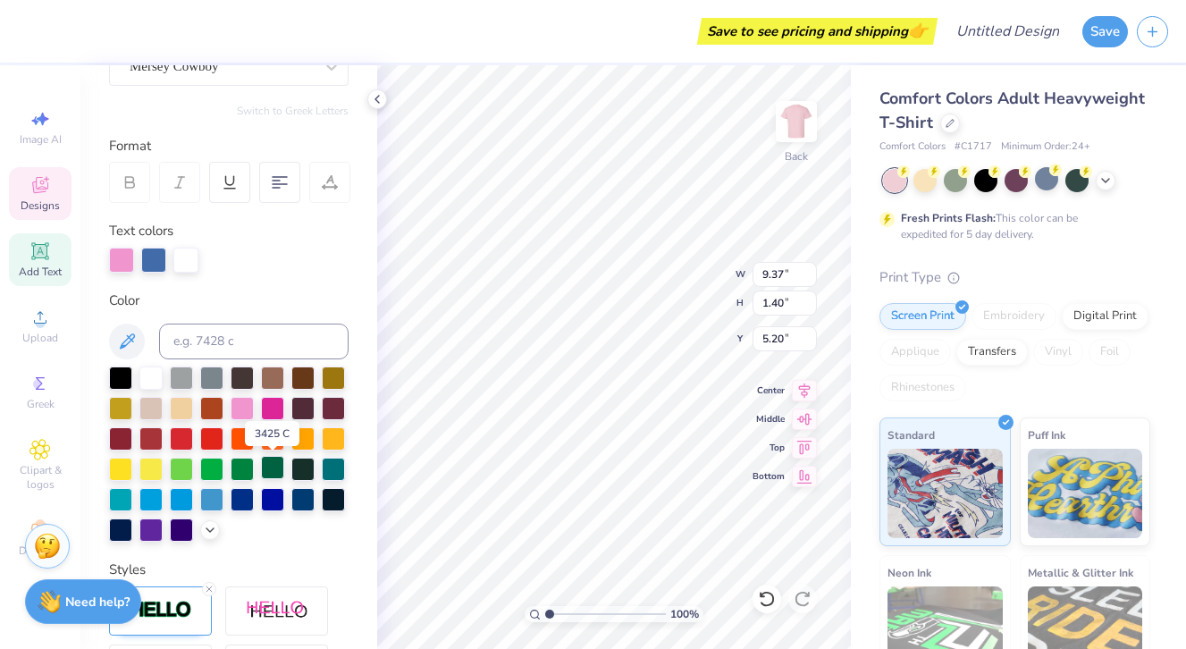
click at [276, 468] on div at bounding box center [272, 467] width 23 height 23
click at [338, 429] on div at bounding box center [333, 436] width 23 height 23
click at [214, 438] on div at bounding box center [211, 436] width 23 height 23
click at [153, 495] on div at bounding box center [150, 497] width 23 height 23
click at [174, 494] on div at bounding box center [181, 497] width 23 height 23
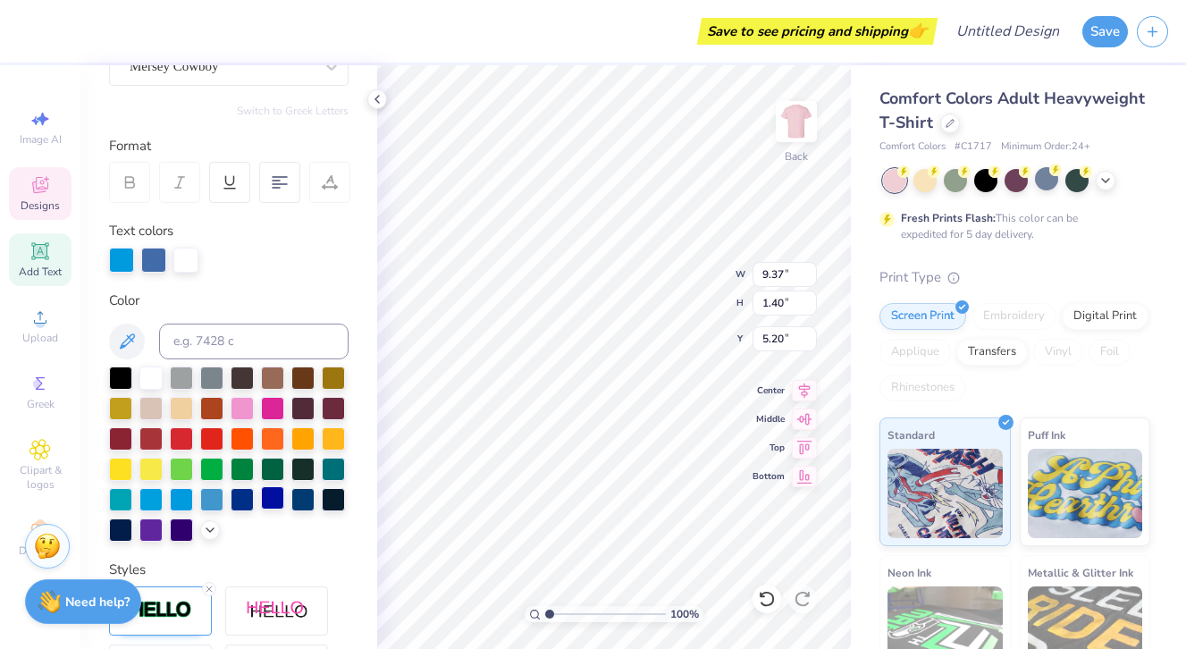
click at [265, 499] on div at bounding box center [272, 497] width 23 height 23
click at [1114, 172] on div at bounding box center [1016, 180] width 267 height 23
type input "9.40"
type input "1.36"
type input "5.22"
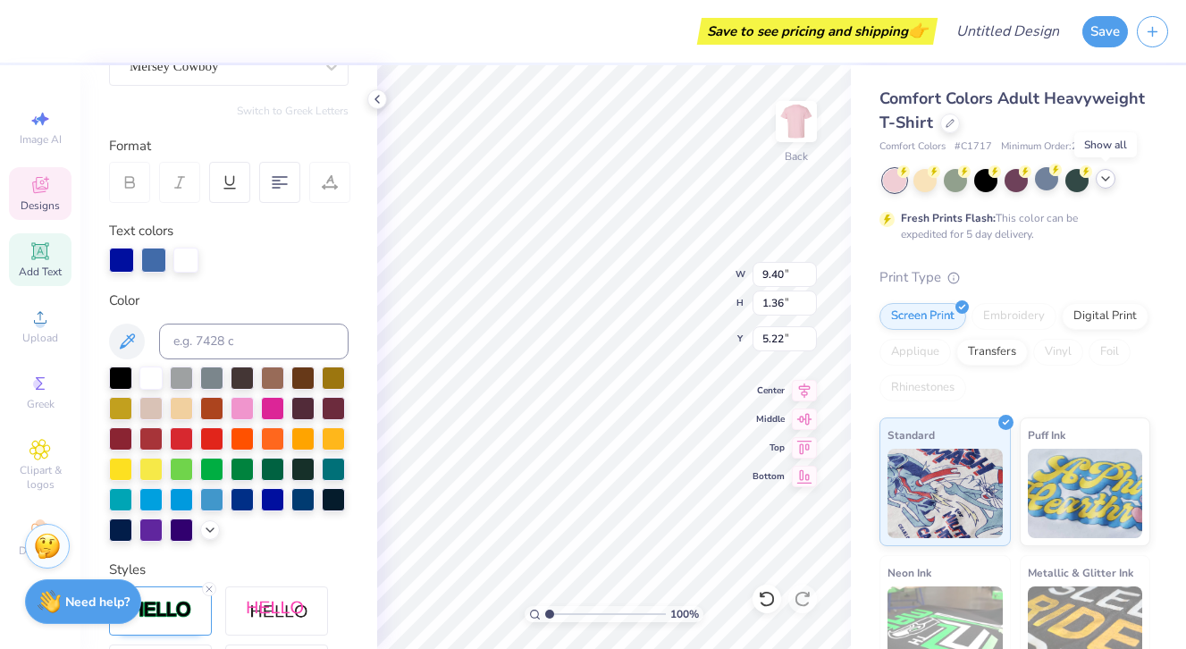
click at [1109, 183] on icon at bounding box center [1105, 179] width 14 height 14
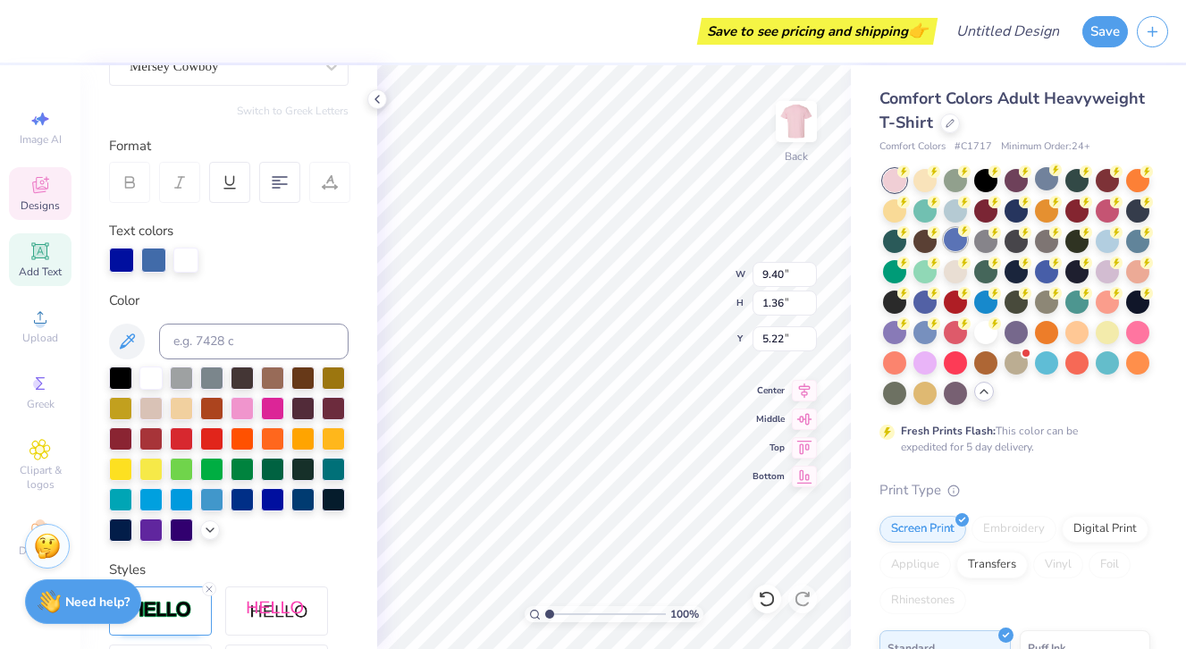
click at [950, 245] on div at bounding box center [955, 239] width 23 height 23
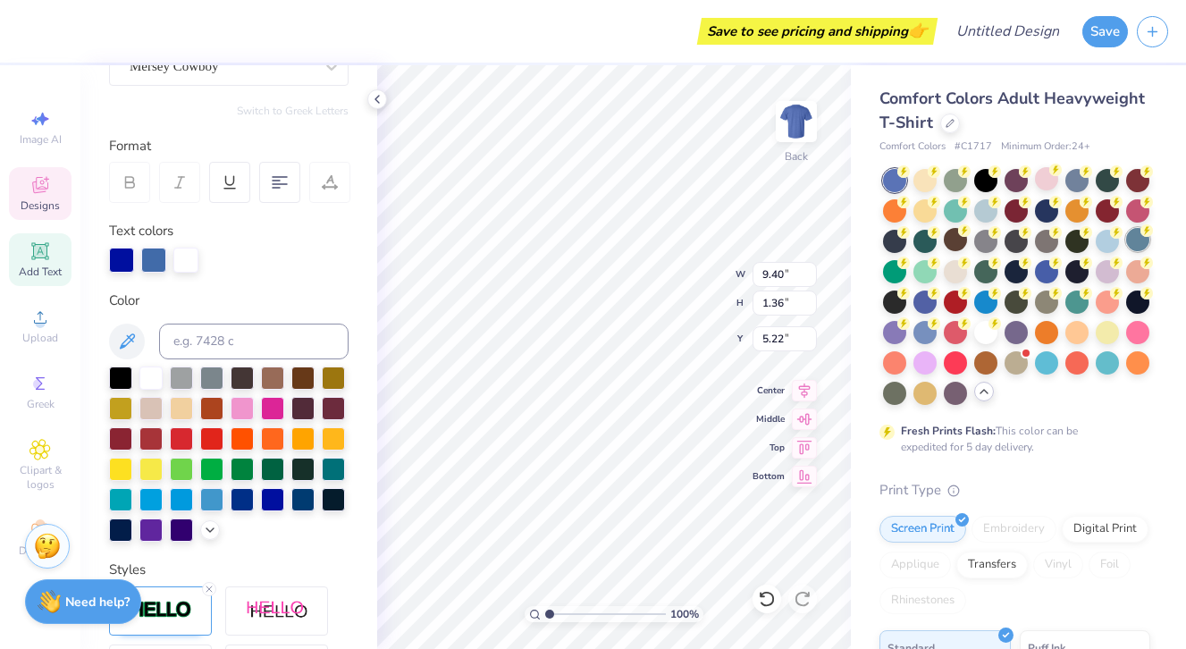
click at [1133, 243] on div at bounding box center [1137, 239] width 23 height 23
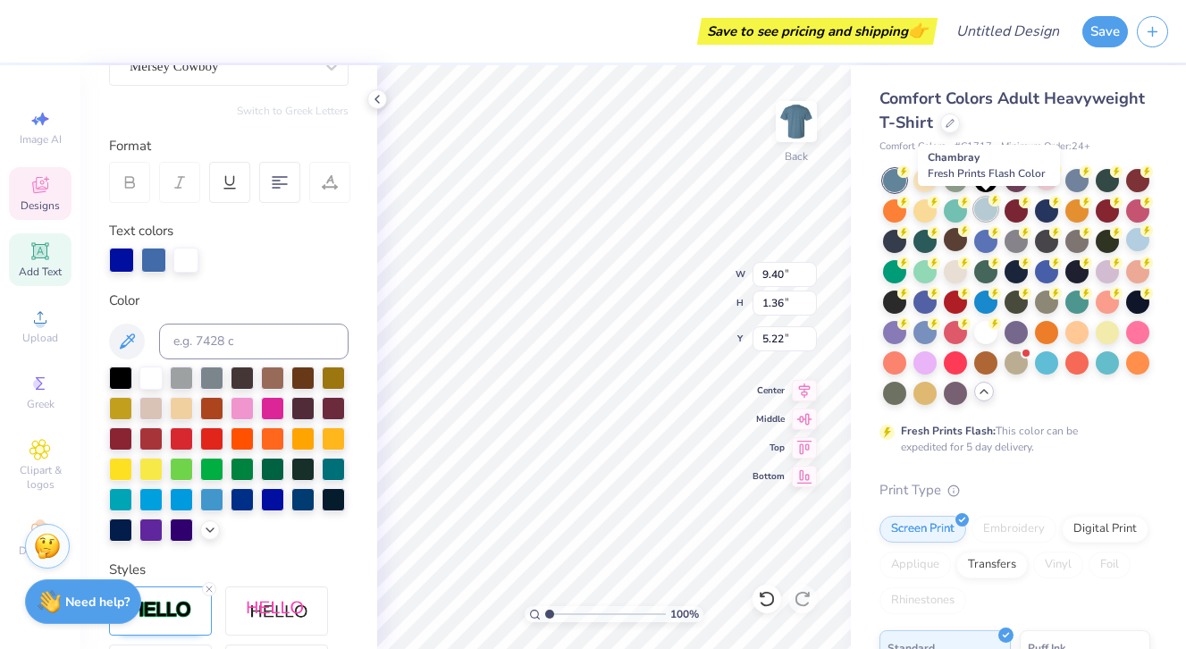
click at [983, 207] on div at bounding box center [985, 208] width 23 height 23
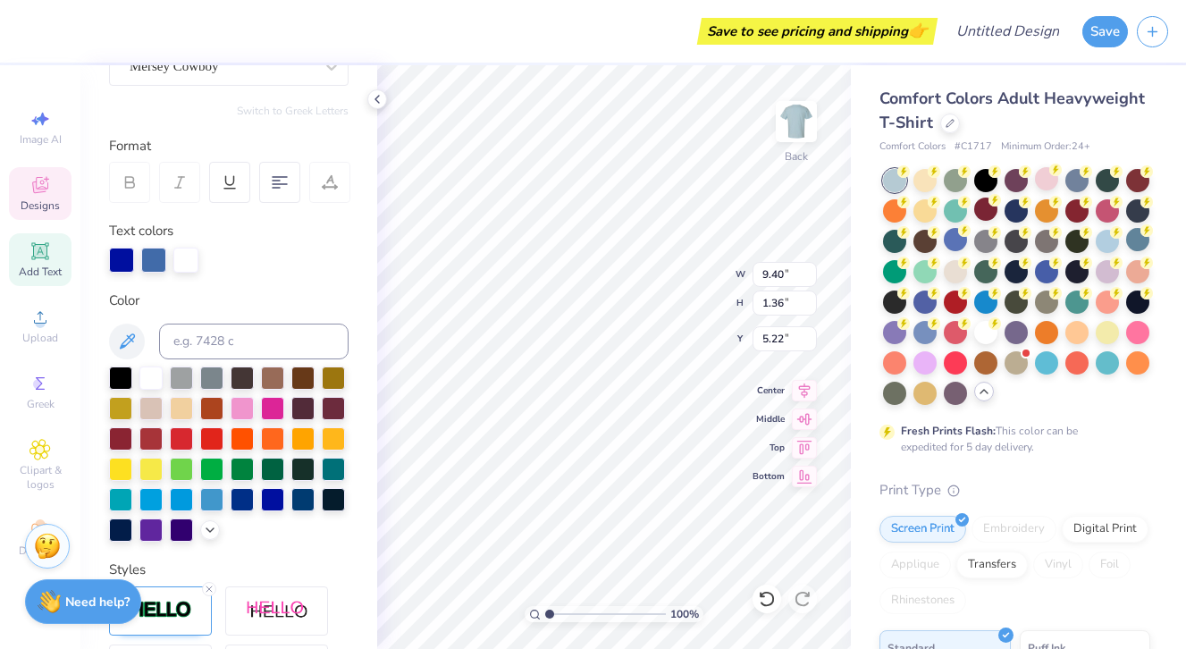
type input "11.76"
type input "2.11"
type input "3.71"
type input "9.40"
type input "1.36"
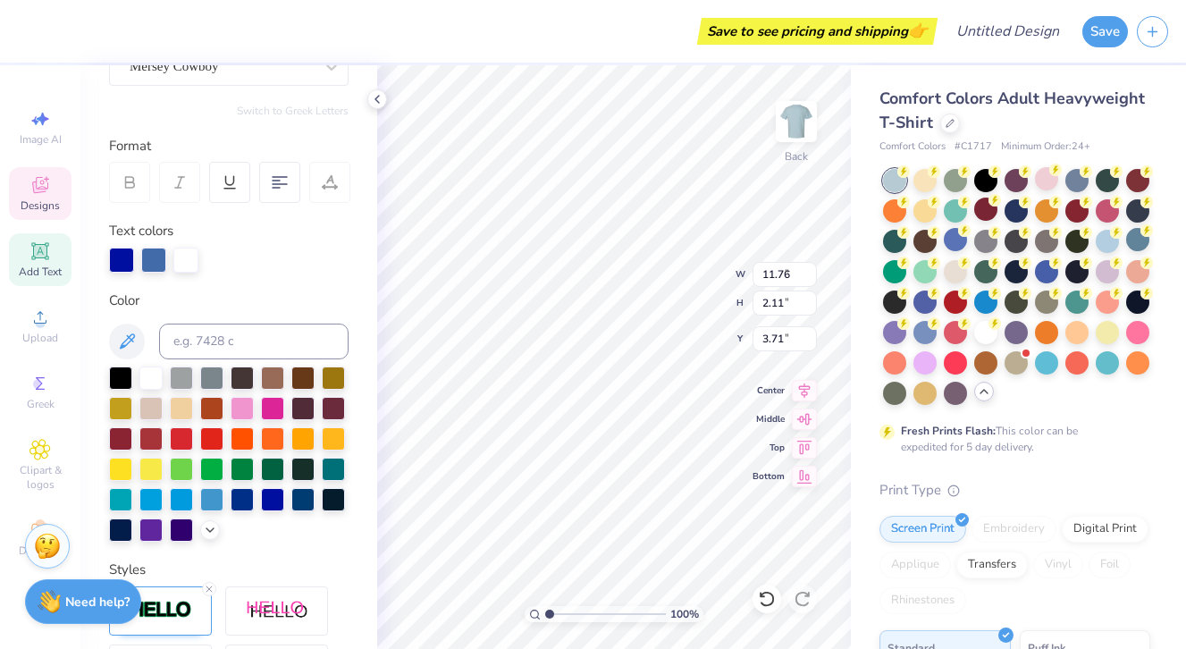
type input "5.22"
click at [185, 405] on div at bounding box center [181, 406] width 23 height 23
click at [179, 412] on div at bounding box center [181, 406] width 23 height 23
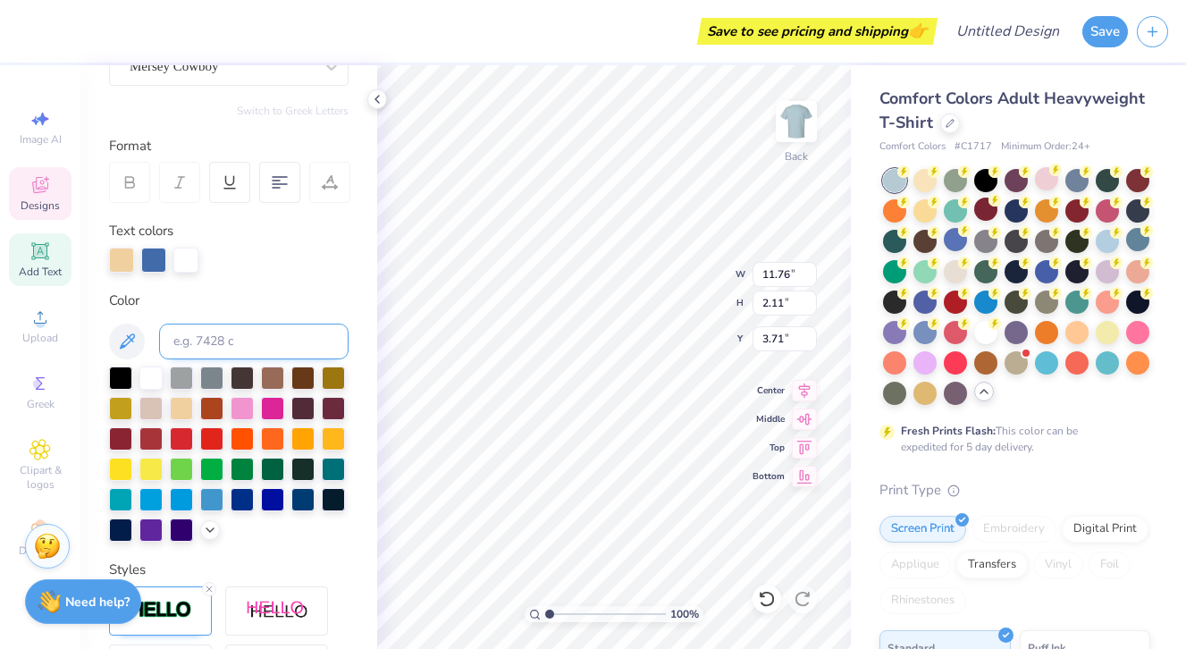
type input "9.40"
type input "1.36"
type input "5.22"
click at [765, 604] on icon at bounding box center [767, 599] width 18 height 18
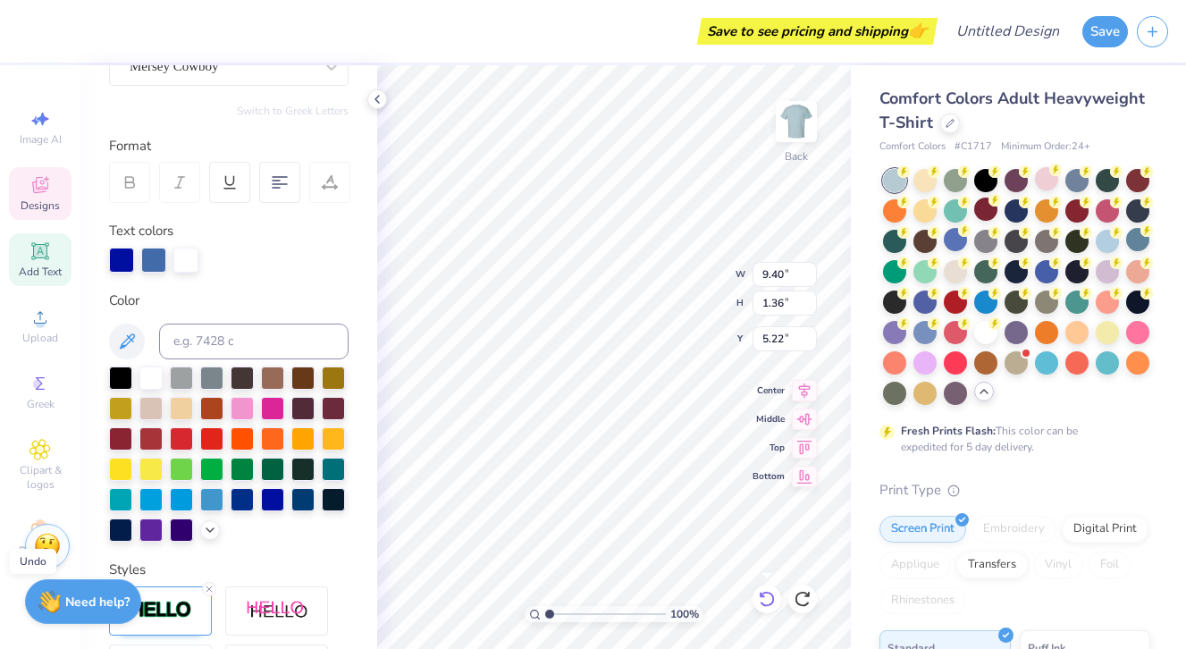
click at [765, 604] on icon at bounding box center [767, 599] width 18 height 18
type input "9.37"
type input "1.40"
type input "5.20"
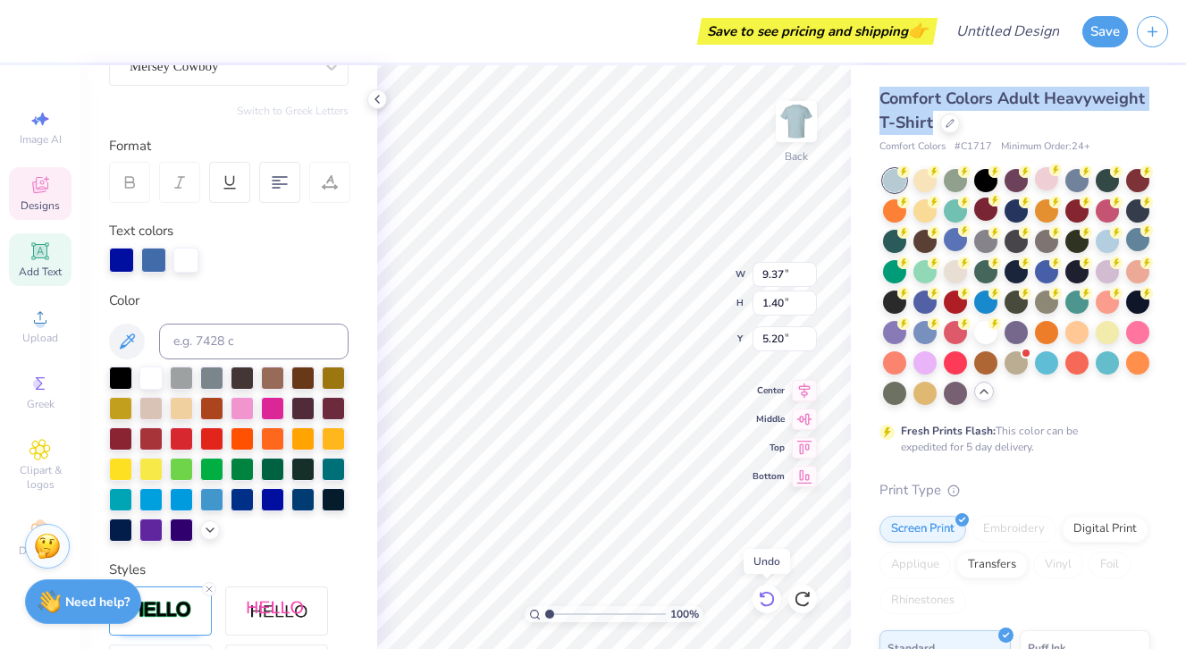
click at [765, 604] on icon at bounding box center [767, 599] width 18 height 18
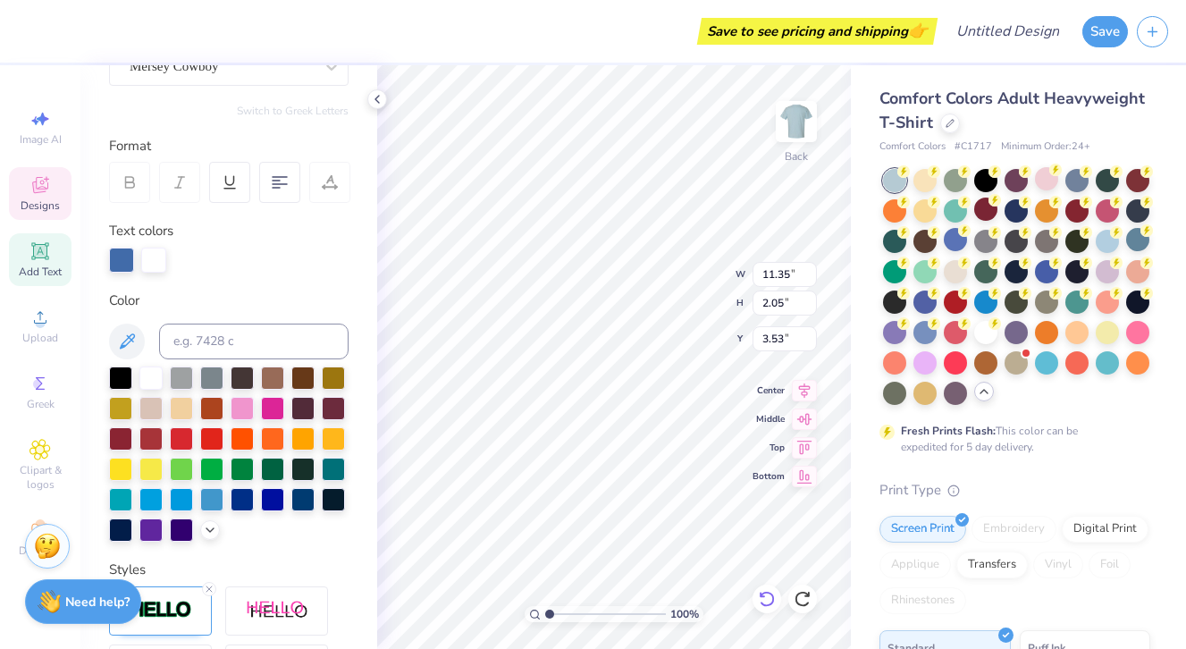
scroll to position [0, 2]
type textarea "Young Life"
type input "9.37"
type input "1.40"
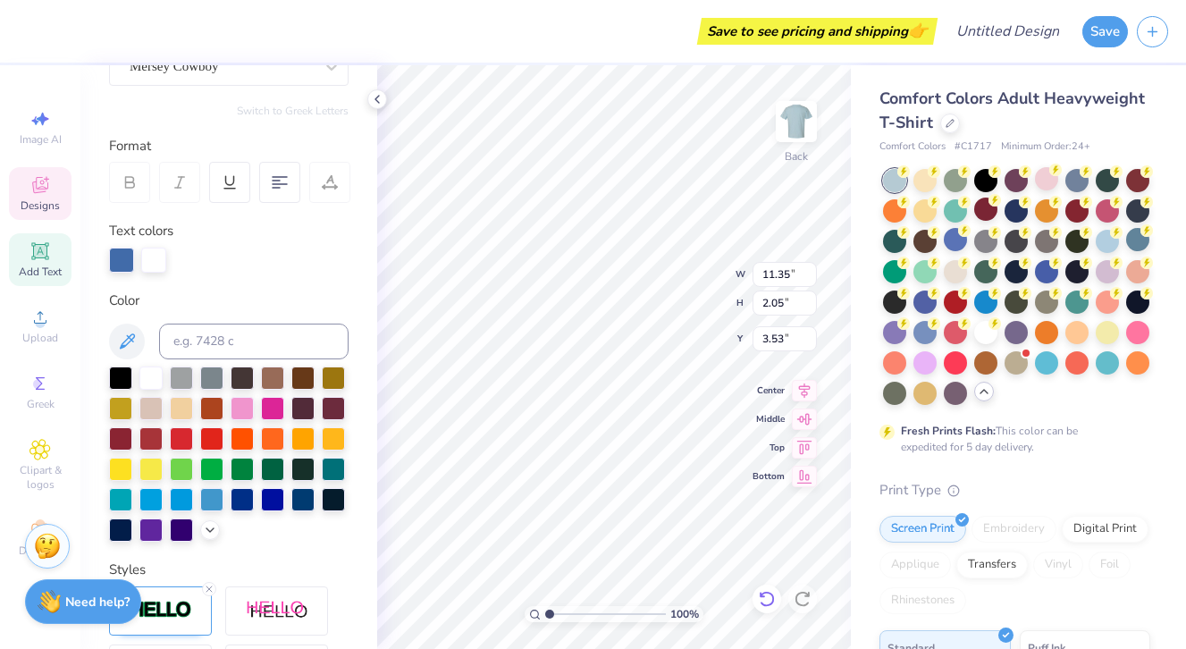
type input "5.20"
type textarea "s"
type textarea "Wade Hampton"
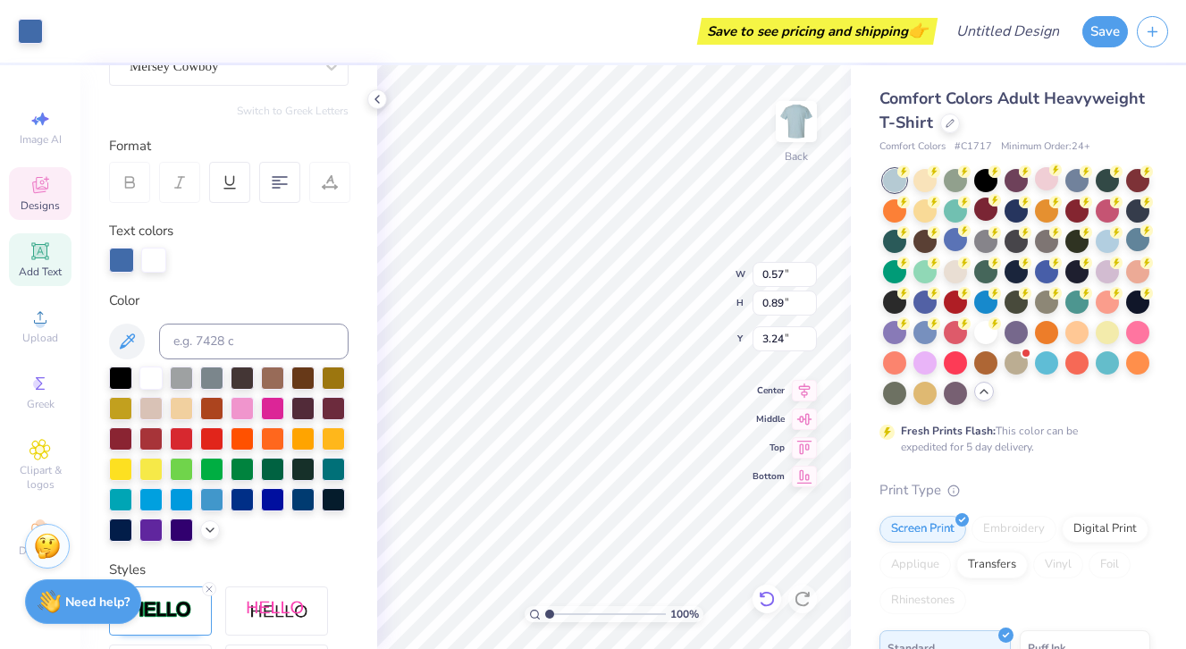
type input "2.56"
type input "5.90"
type input "1.89"
type input "0.45"
type input "6.84"
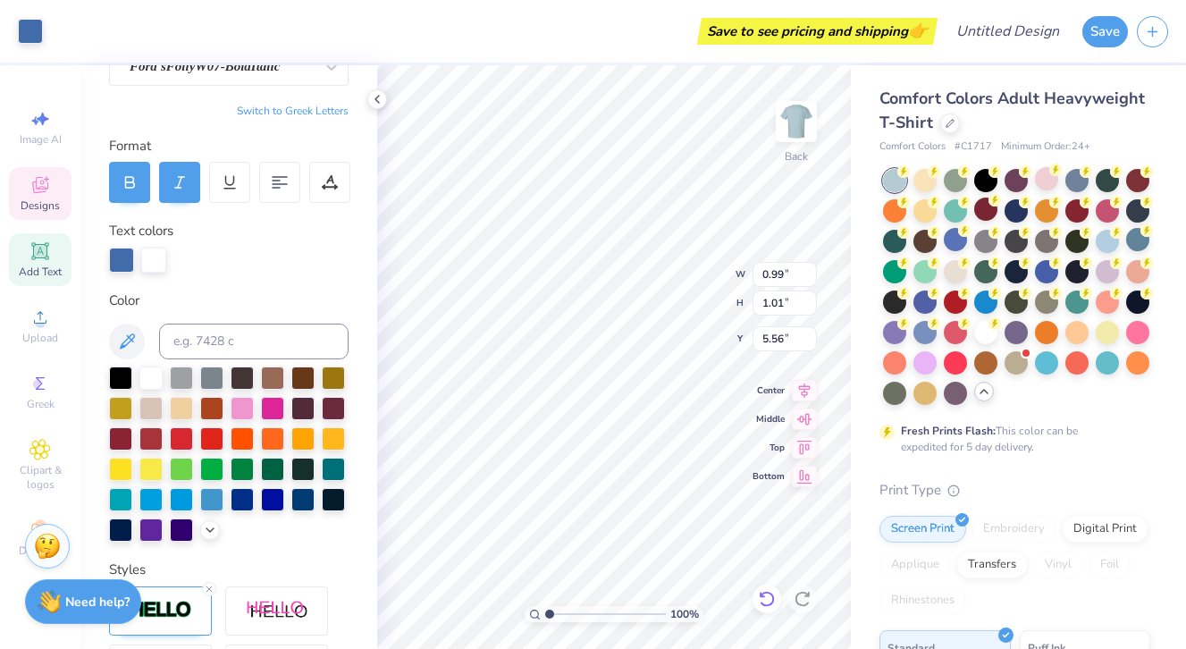
type input "6.05"
type input "11.76"
type input "2.11"
click at [763, 604] on icon at bounding box center [766, 599] width 15 height 16
type input "3.51"
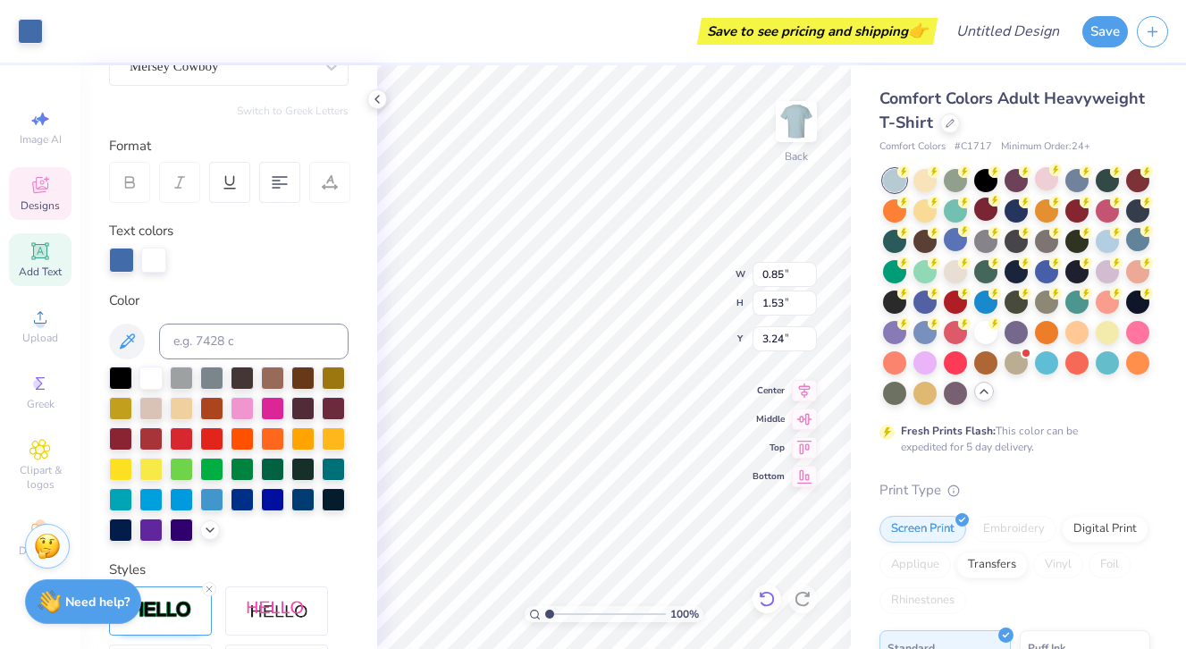
type input "11.76"
type input "2.11"
type input "3.51"
type input "4.95"
type input "0.41"
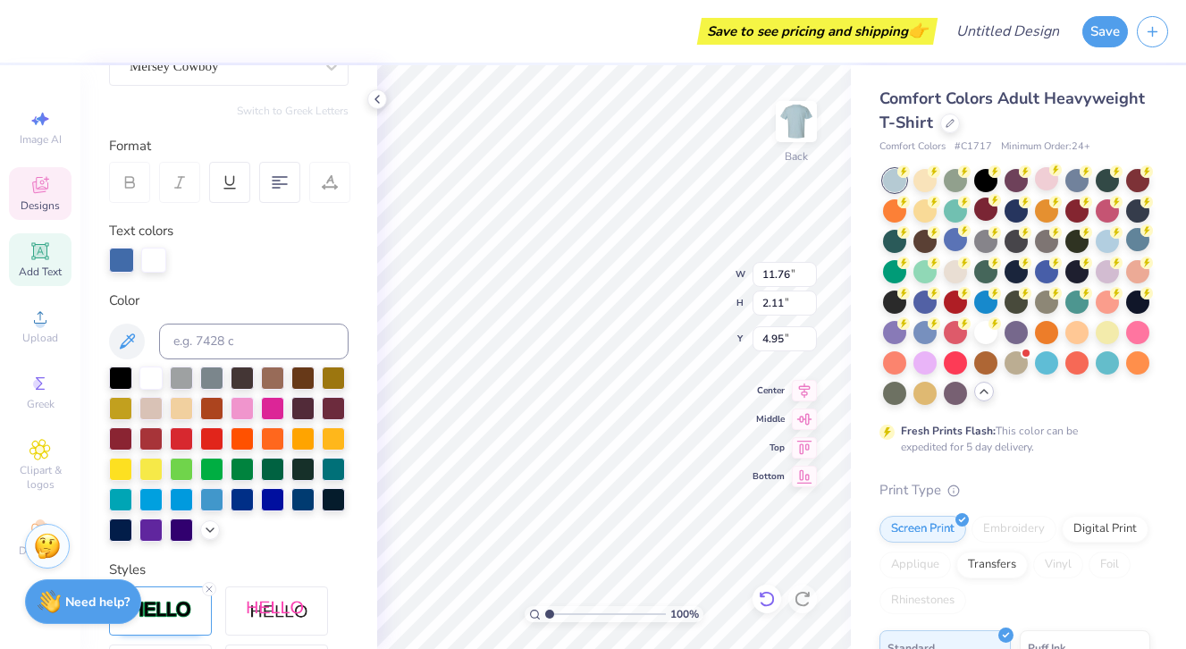
type input "0.57"
type input "2.71"
type input "0.37"
type input "0.39"
type input "3.71"
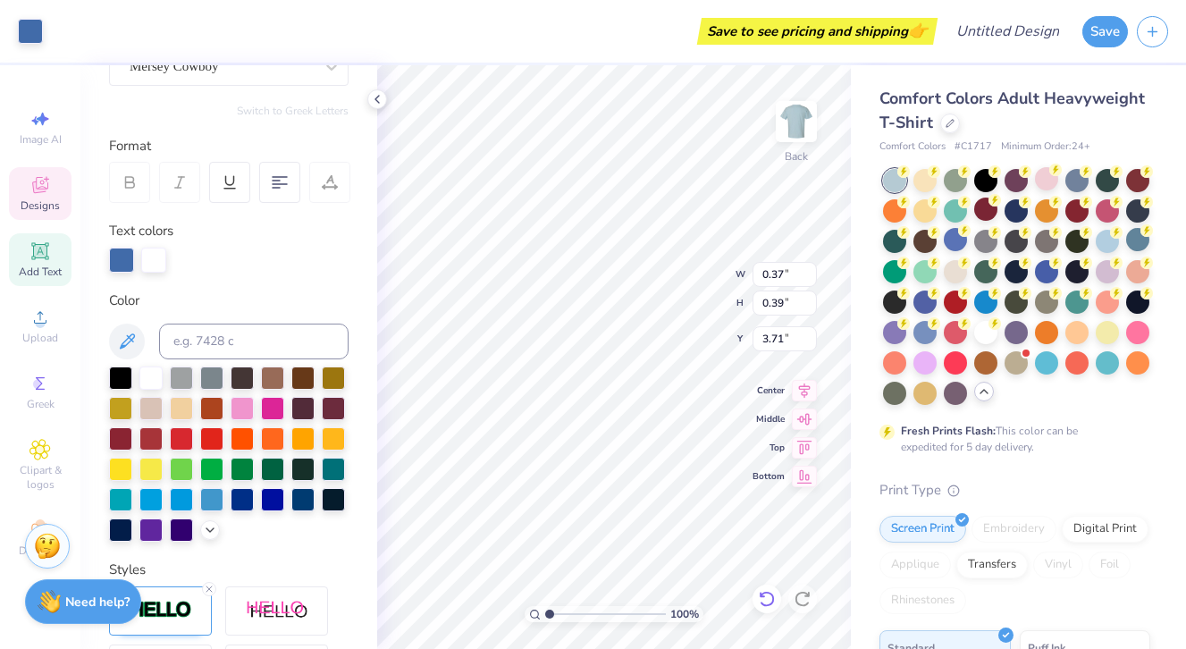
type input "0.56"
type input "0.59"
type input "3.00"
type input "9.40"
type input "1.36"
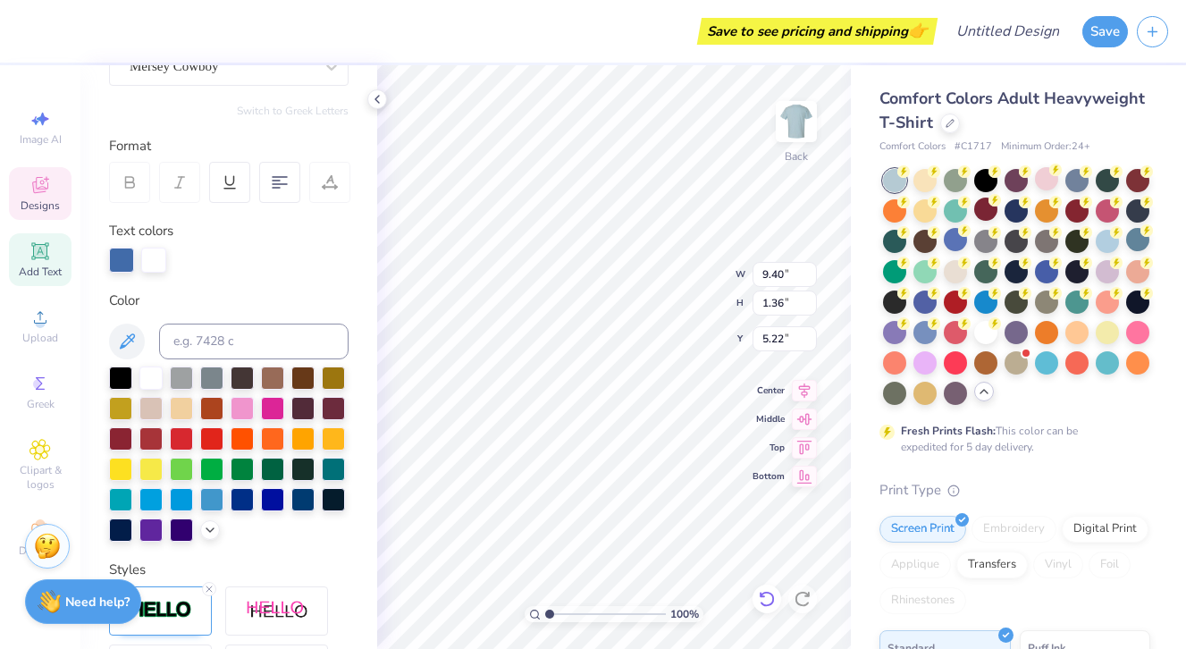
type input "5.33"
type input "11.76"
type input "2.11"
type input "3.50"
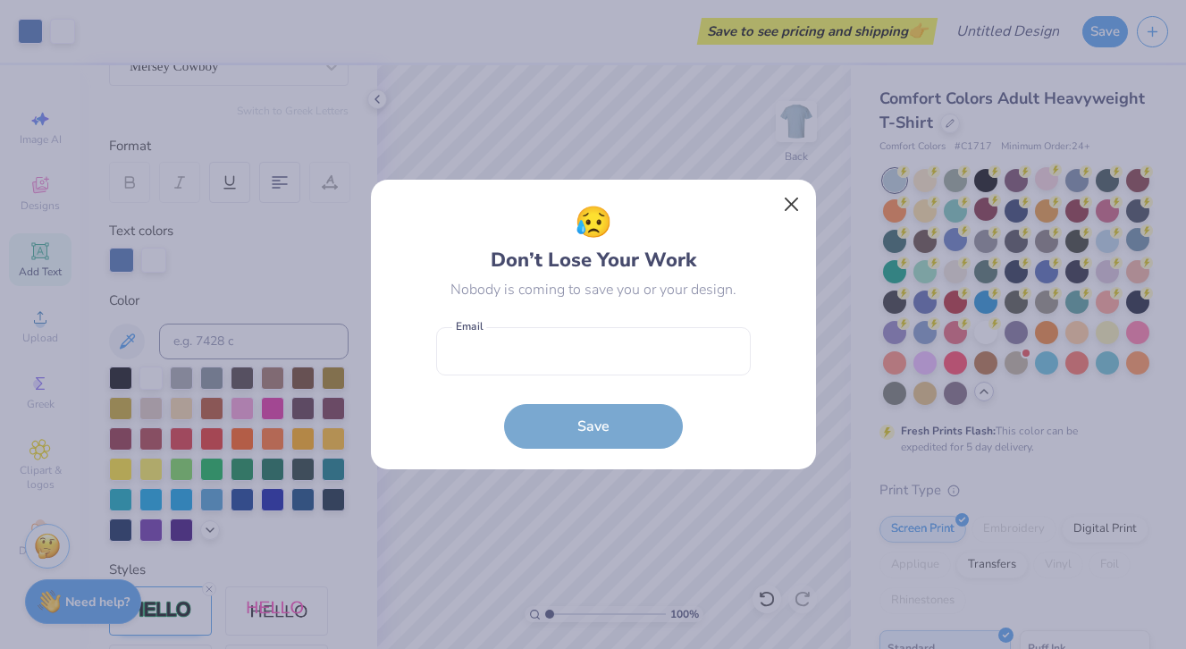
click at [793, 214] on button "Close" at bounding box center [791, 205] width 34 height 34
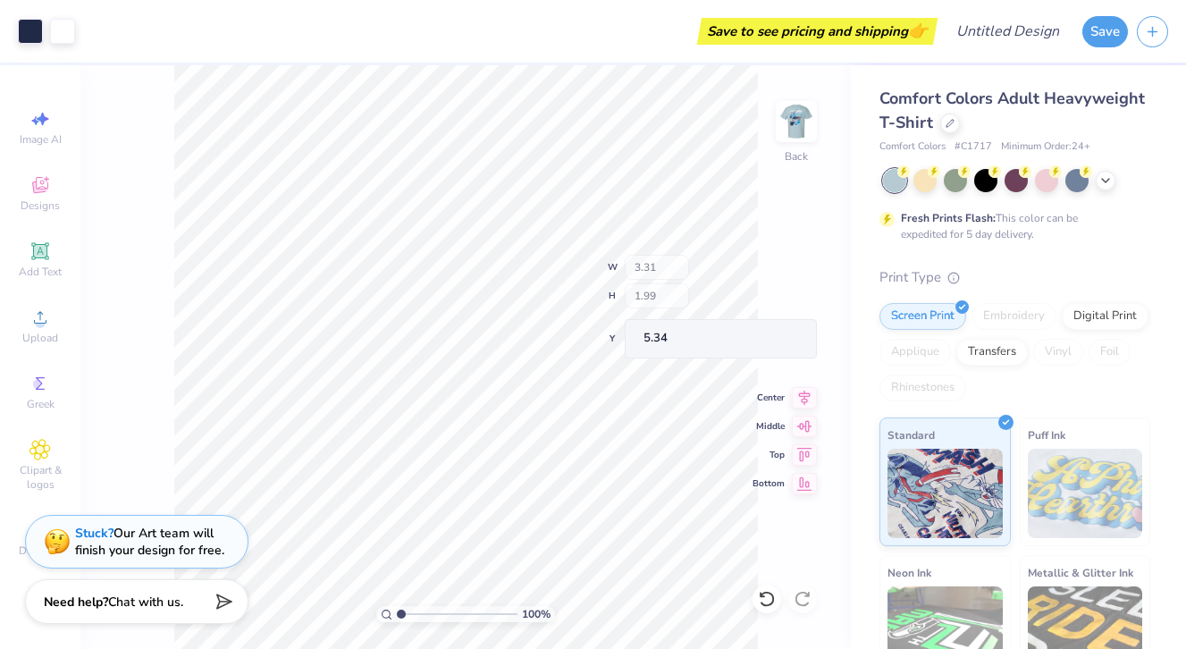
type input "3.29"
type input "1.01"
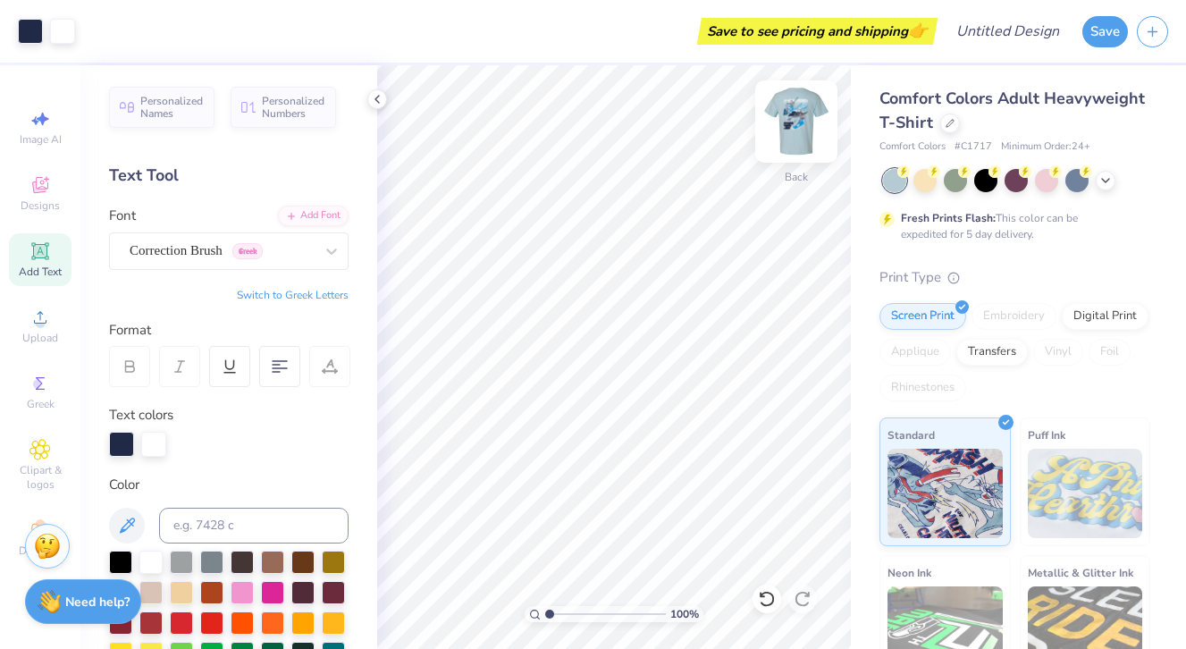
click at [776, 134] on div at bounding box center [796, 121] width 82 height 82
drag, startPoint x: 776, startPoint y: 134, endPoint x: 802, endPoint y: 125, distance: 27.4
click at [802, 125] on img at bounding box center [795, 121] width 71 height 71
click at [802, 127] on img at bounding box center [796, 122] width 36 height 36
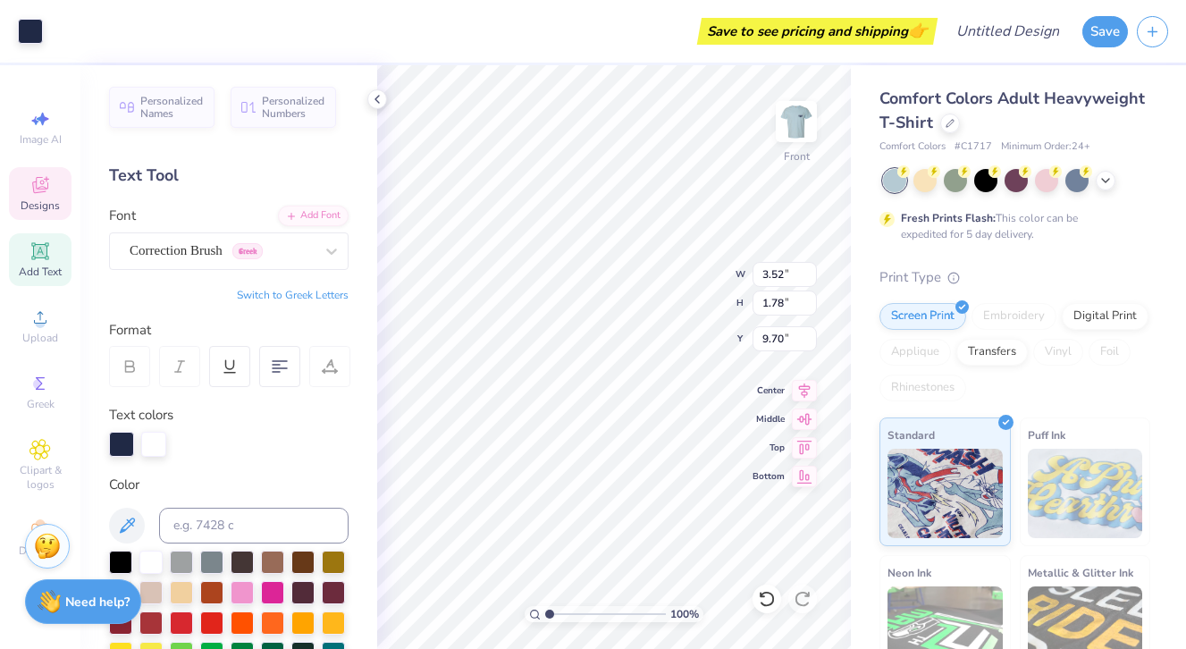
type input "3.52"
type input "1.78"
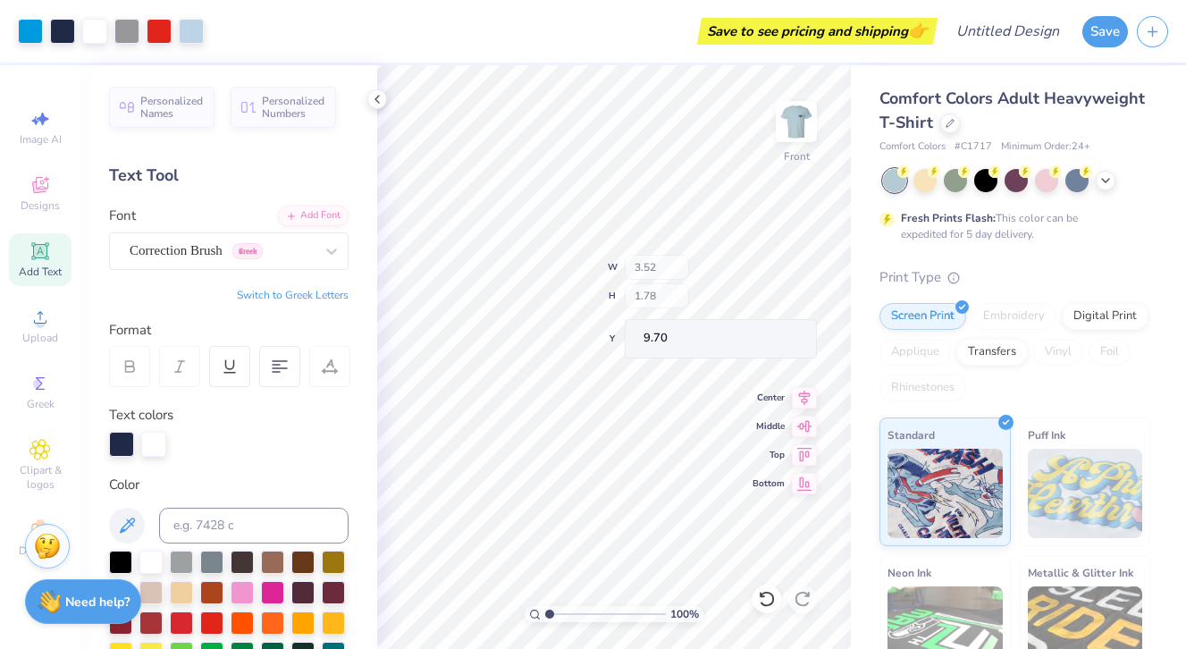
type input "9.85"
